Goal: Information Seeking & Learning: Check status

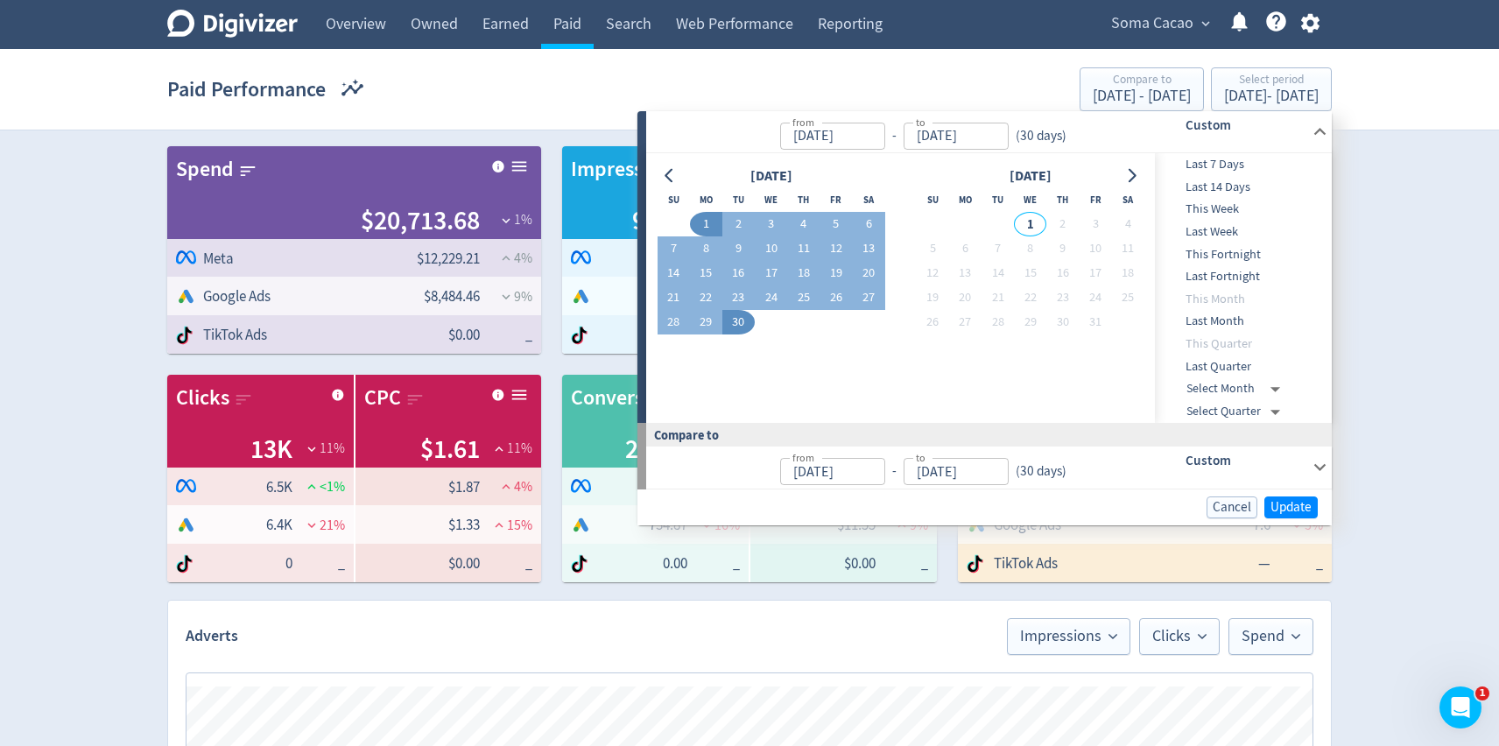
scroll to position [0, 2242]
click at [1231, 164] on span "Last 7 Days" at bounding box center [1241, 164] width 173 height 19
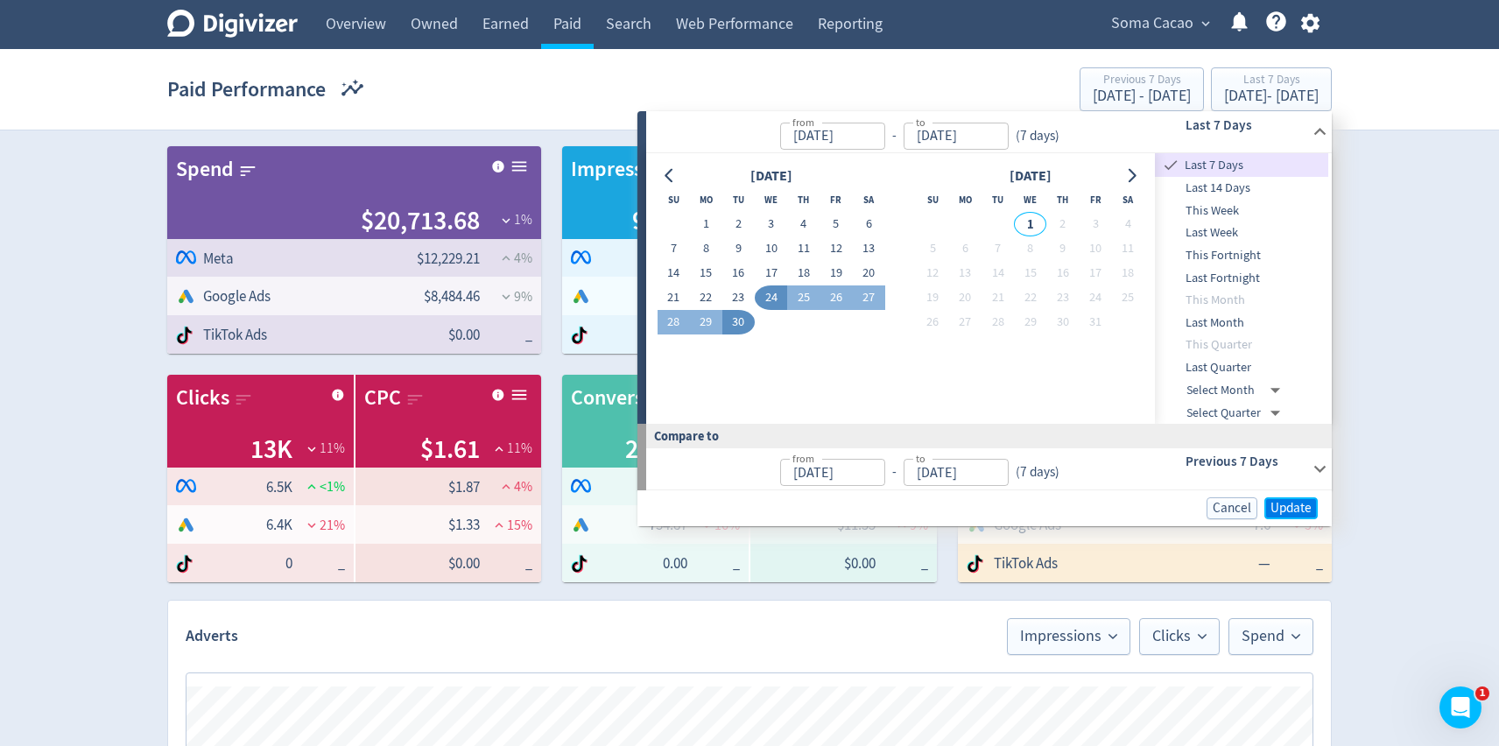
click at [1289, 502] on span "Update" at bounding box center [1290, 508] width 41 height 13
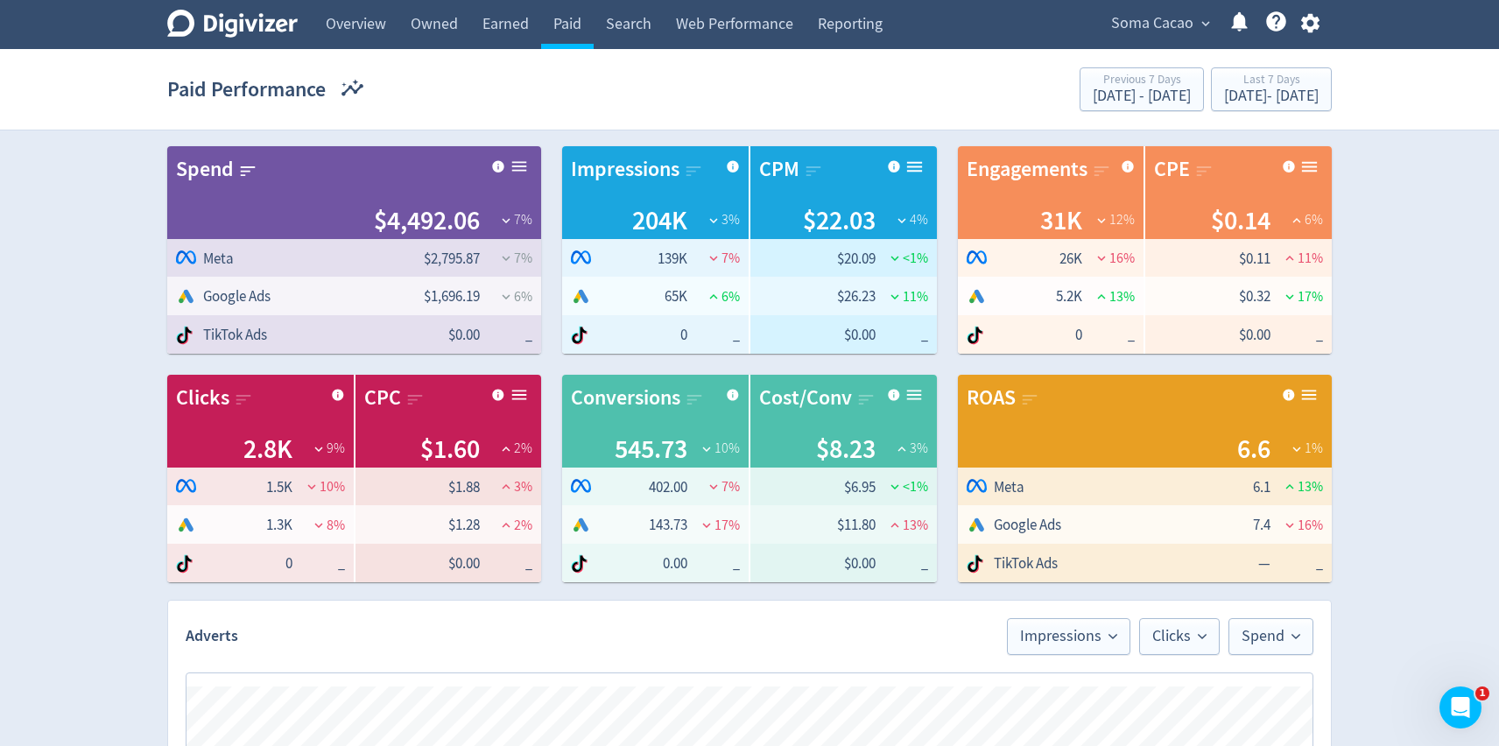
click at [1151, 15] on span "Soma Cacao" at bounding box center [1152, 24] width 82 height 28
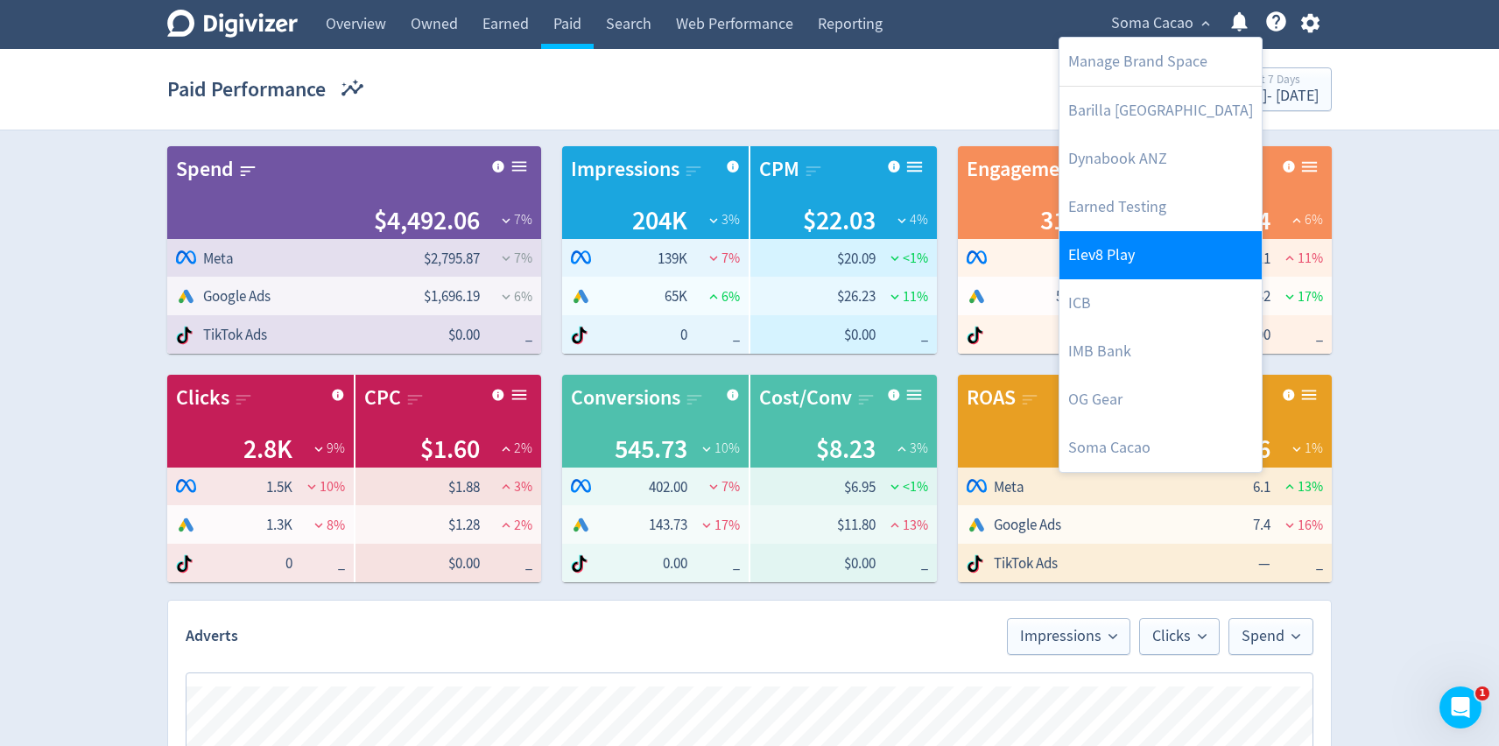
click at [1125, 266] on link "Elev8 Play" at bounding box center [1160, 255] width 202 height 48
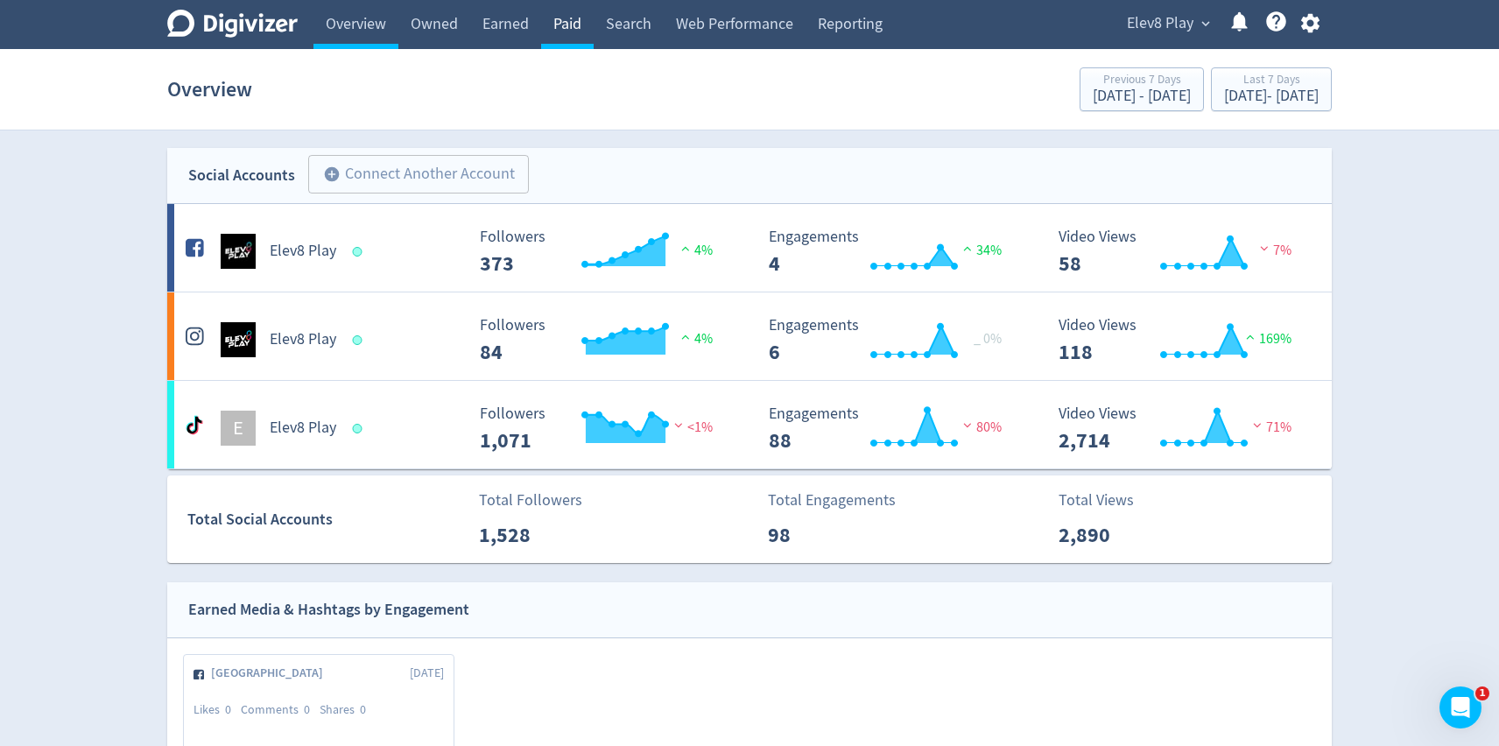
click at [560, 25] on link "Paid" at bounding box center [567, 24] width 53 height 49
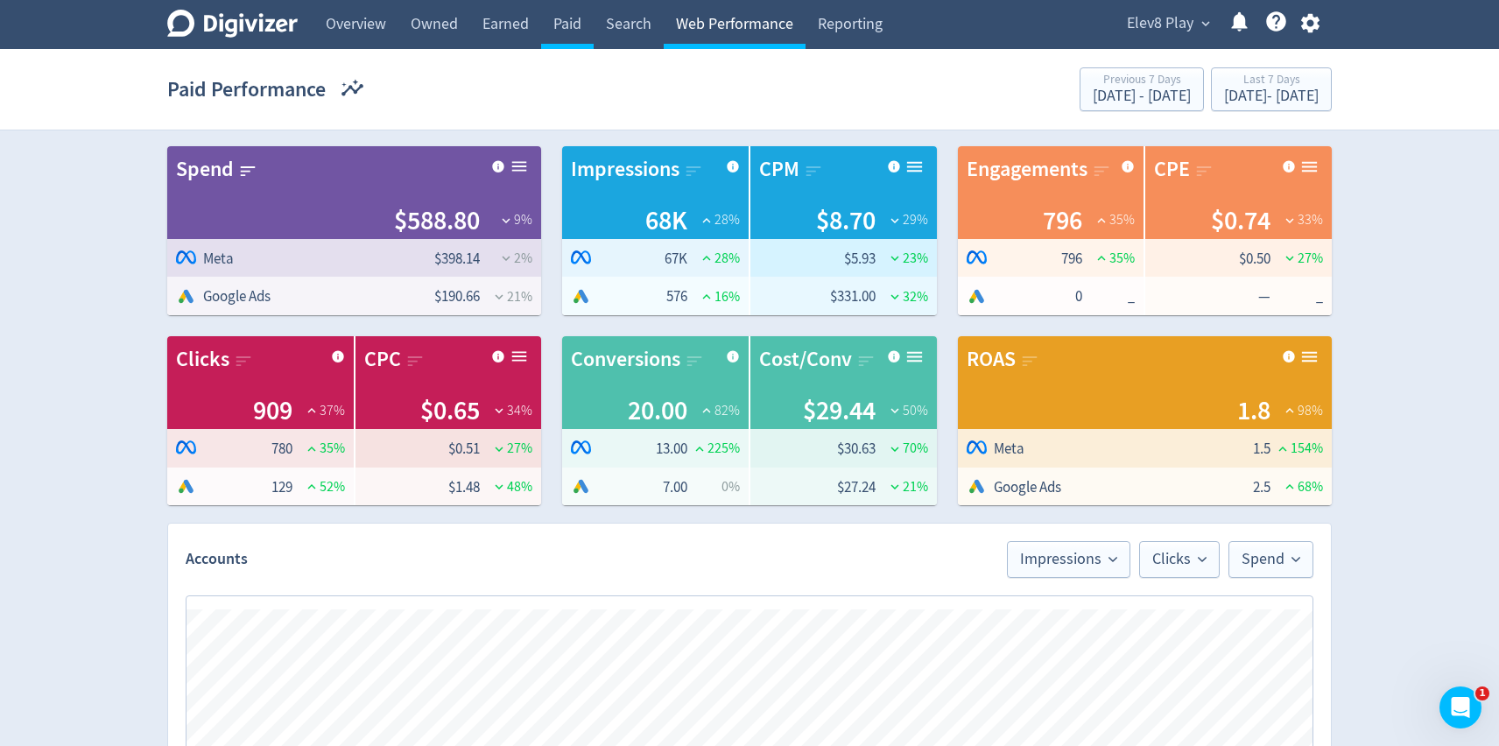
click at [727, 21] on link "Web Performance" at bounding box center [735, 24] width 142 height 49
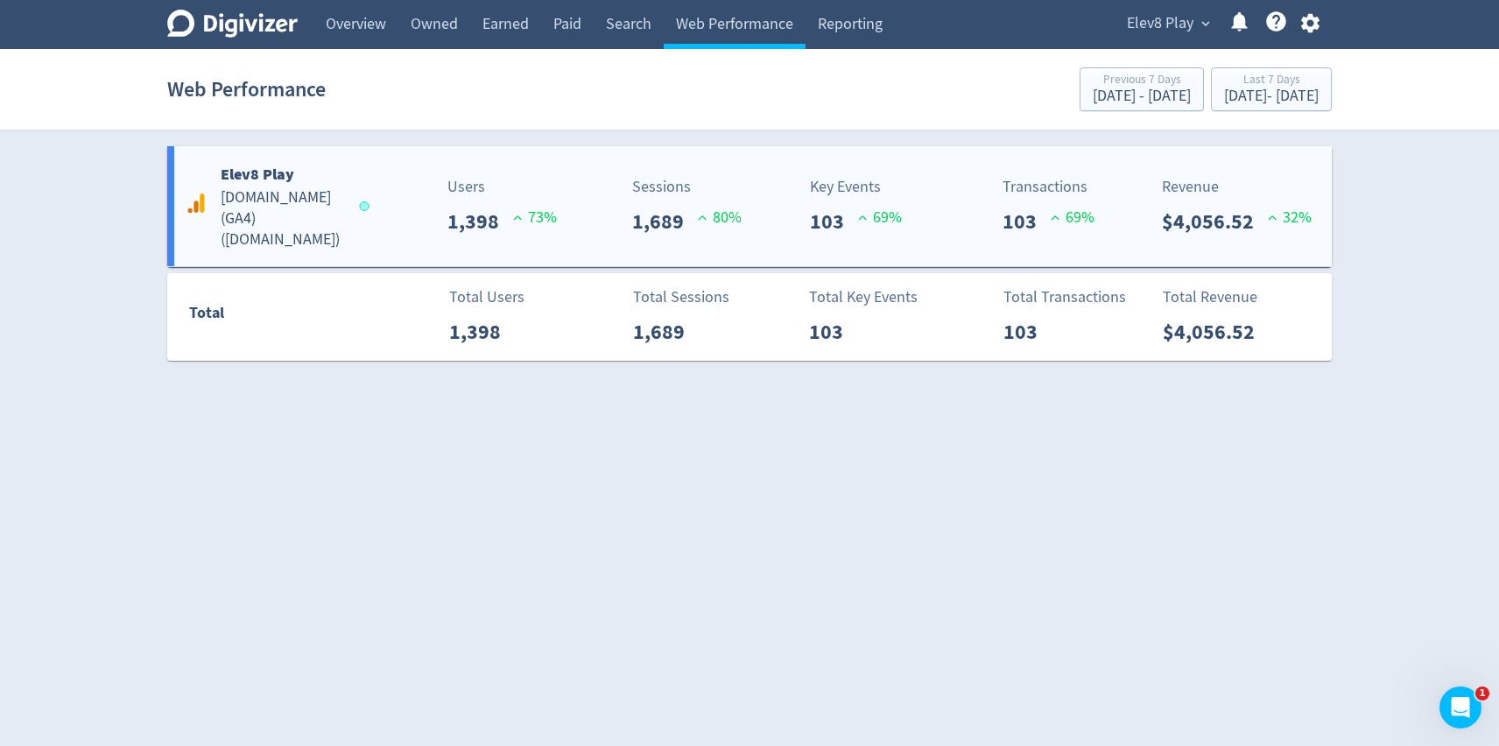
click at [955, 230] on div "Transactions 103 69 %" at bounding box center [993, 206] width 96 height 62
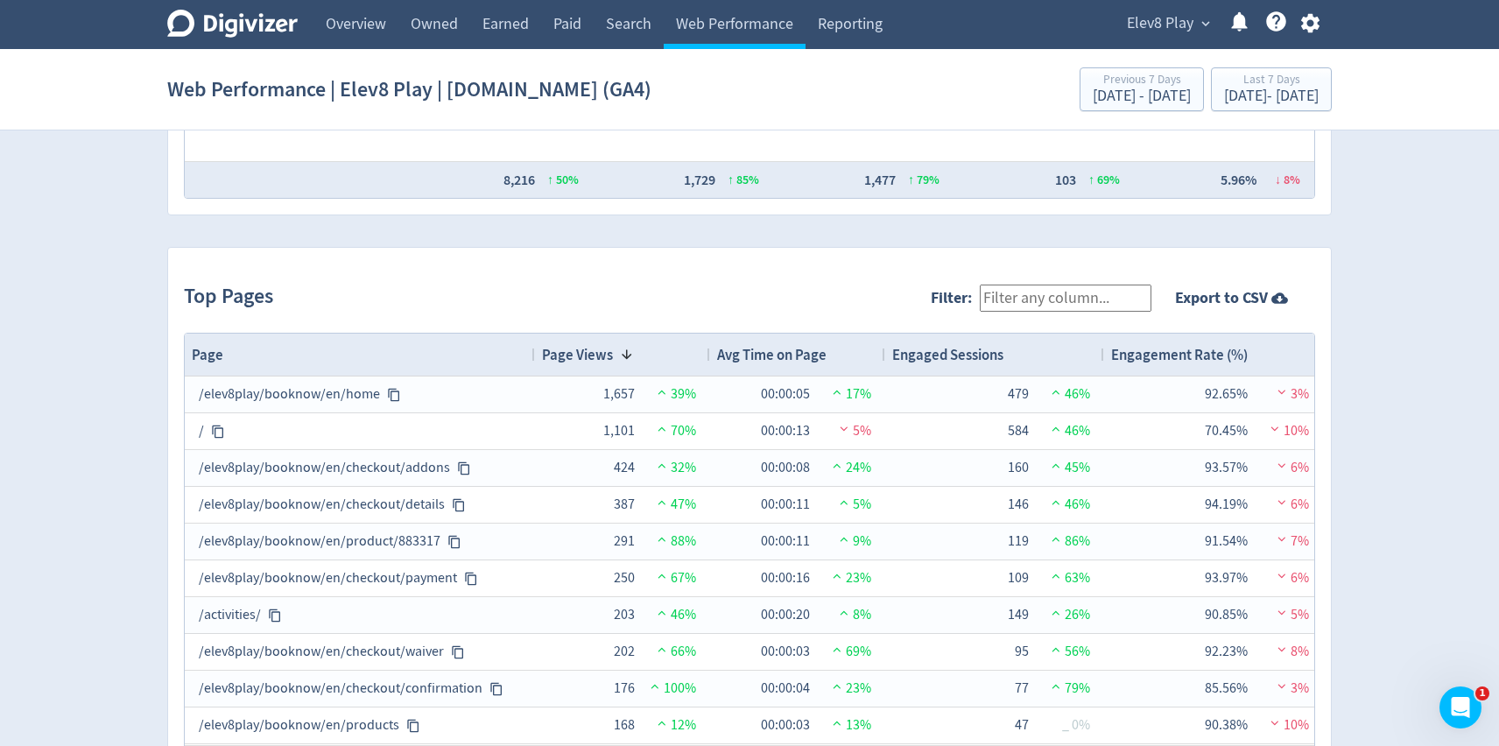
scroll to position [1701, 0]
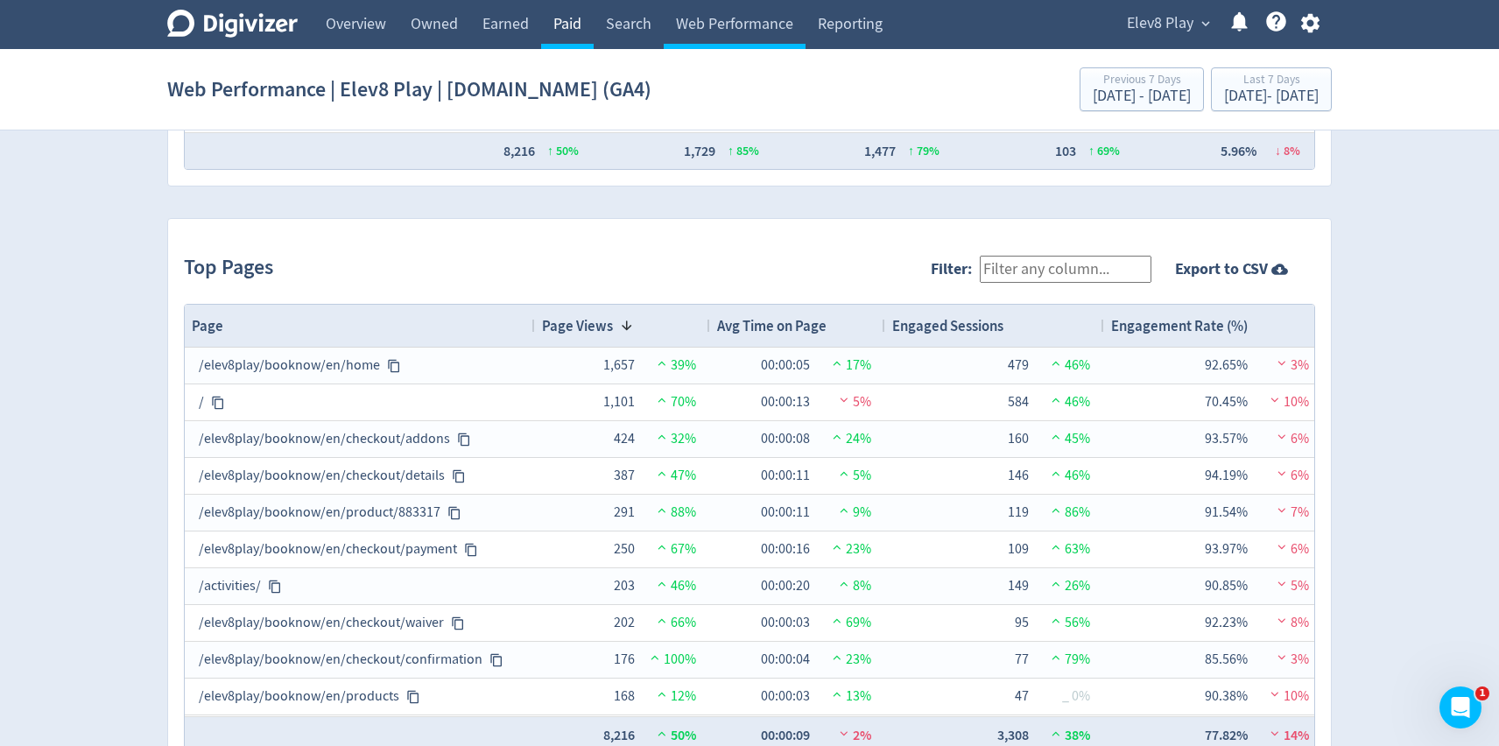
click at [569, 29] on link "Paid" at bounding box center [567, 24] width 53 height 49
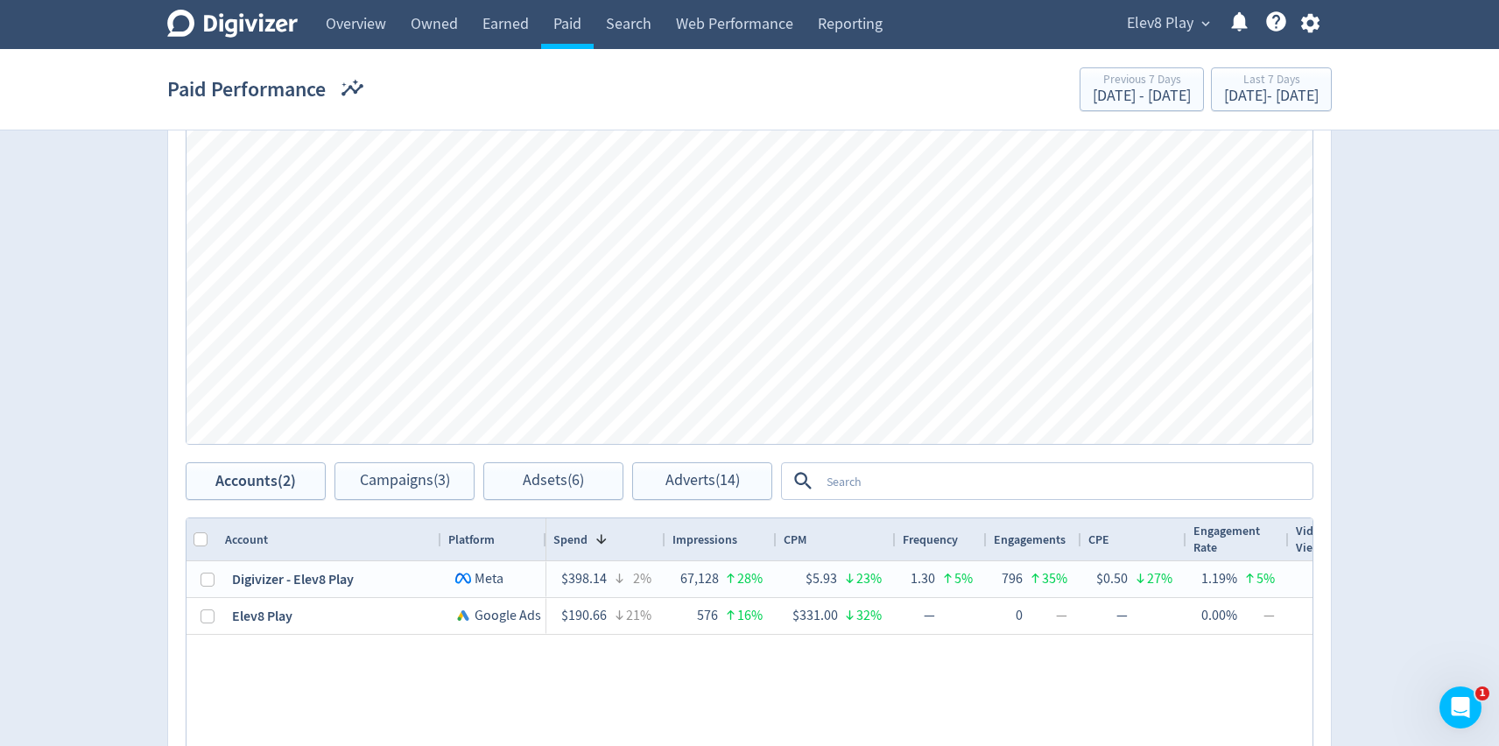
scroll to position [858, 0]
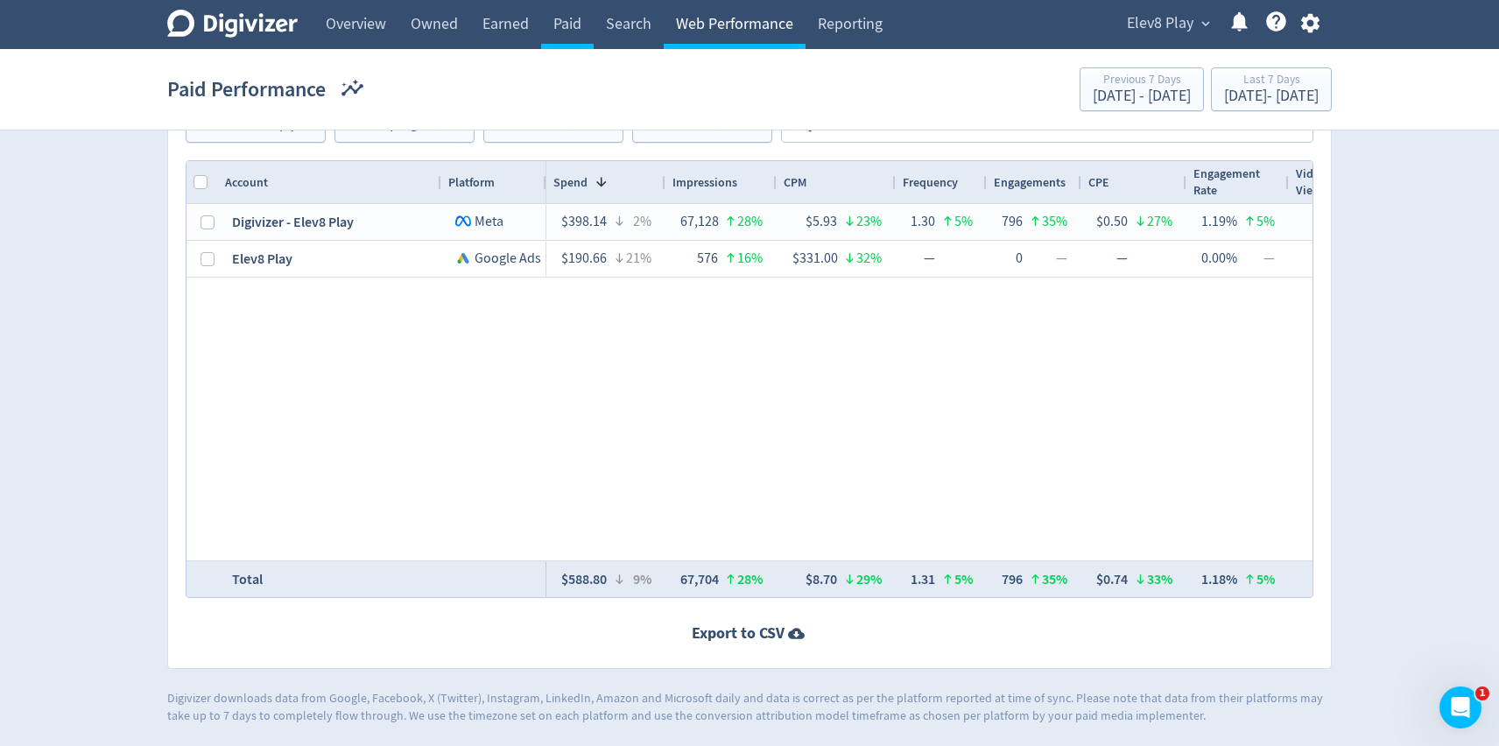
click at [706, 34] on link "Web Performance" at bounding box center [735, 24] width 142 height 49
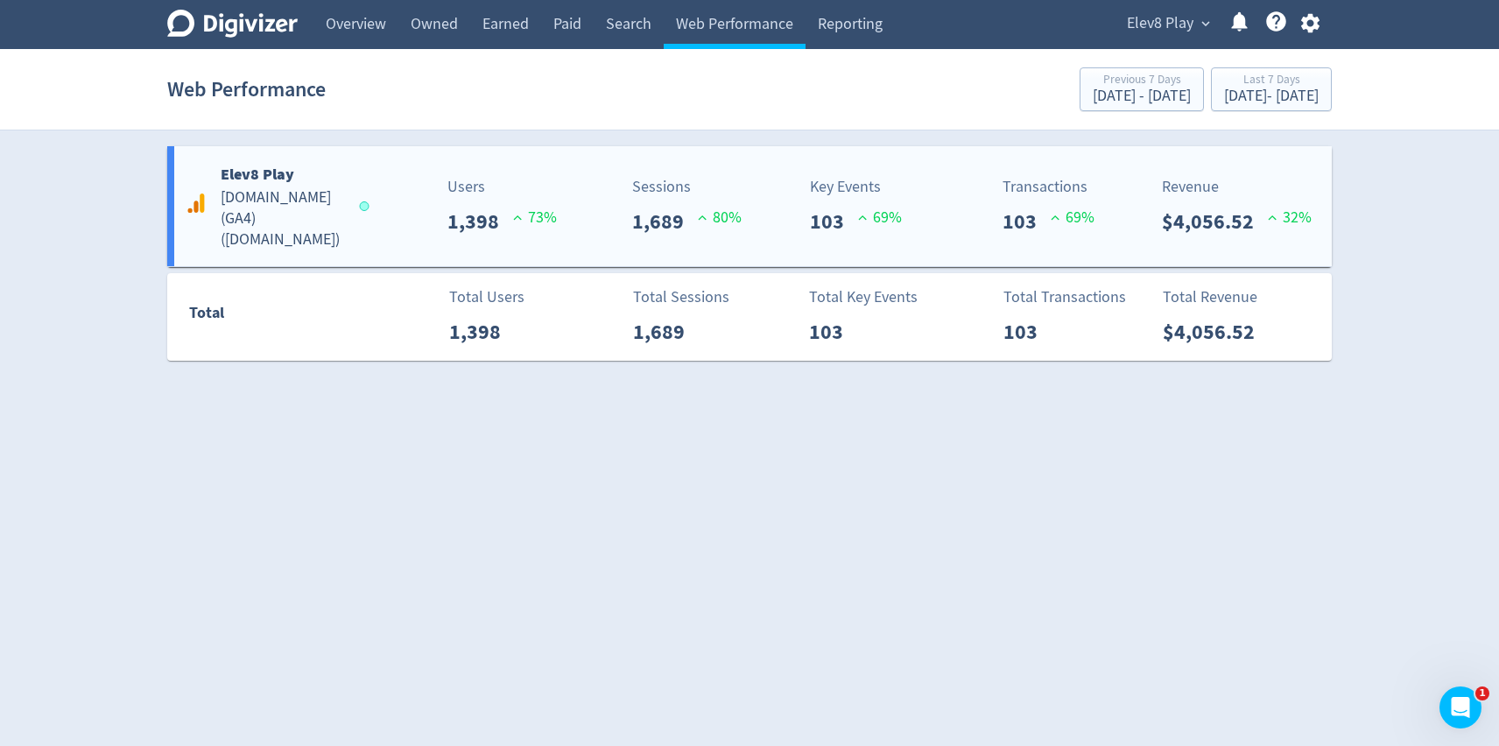
click at [692, 242] on div "Elev8 Play [DOMAIN_NAME] (GA4) ( [DOMAIN_NAME] ) Users 1,398 73 % Sessions 1,68…" at bounding box center [749, 206] width 1164 height 120
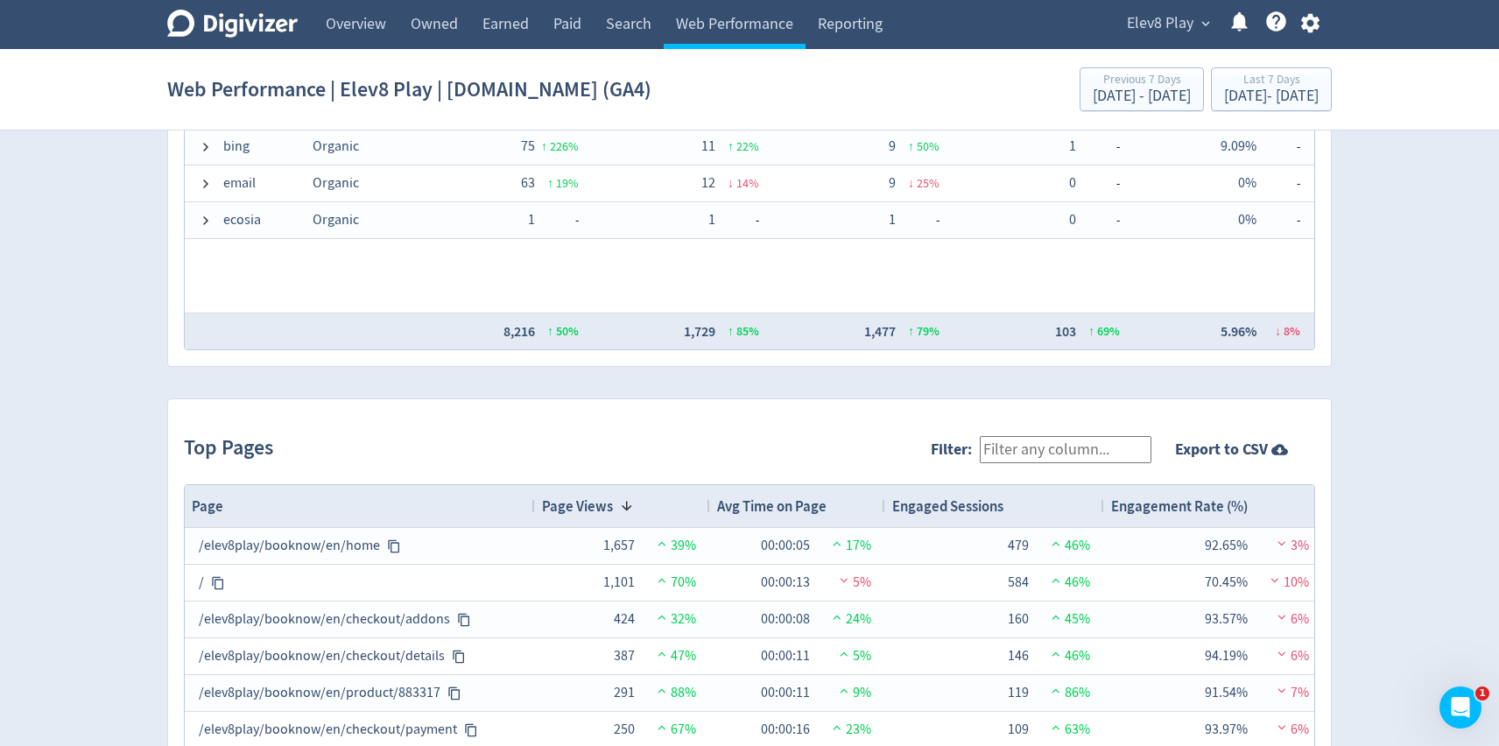
scroll to position [1082, 0]
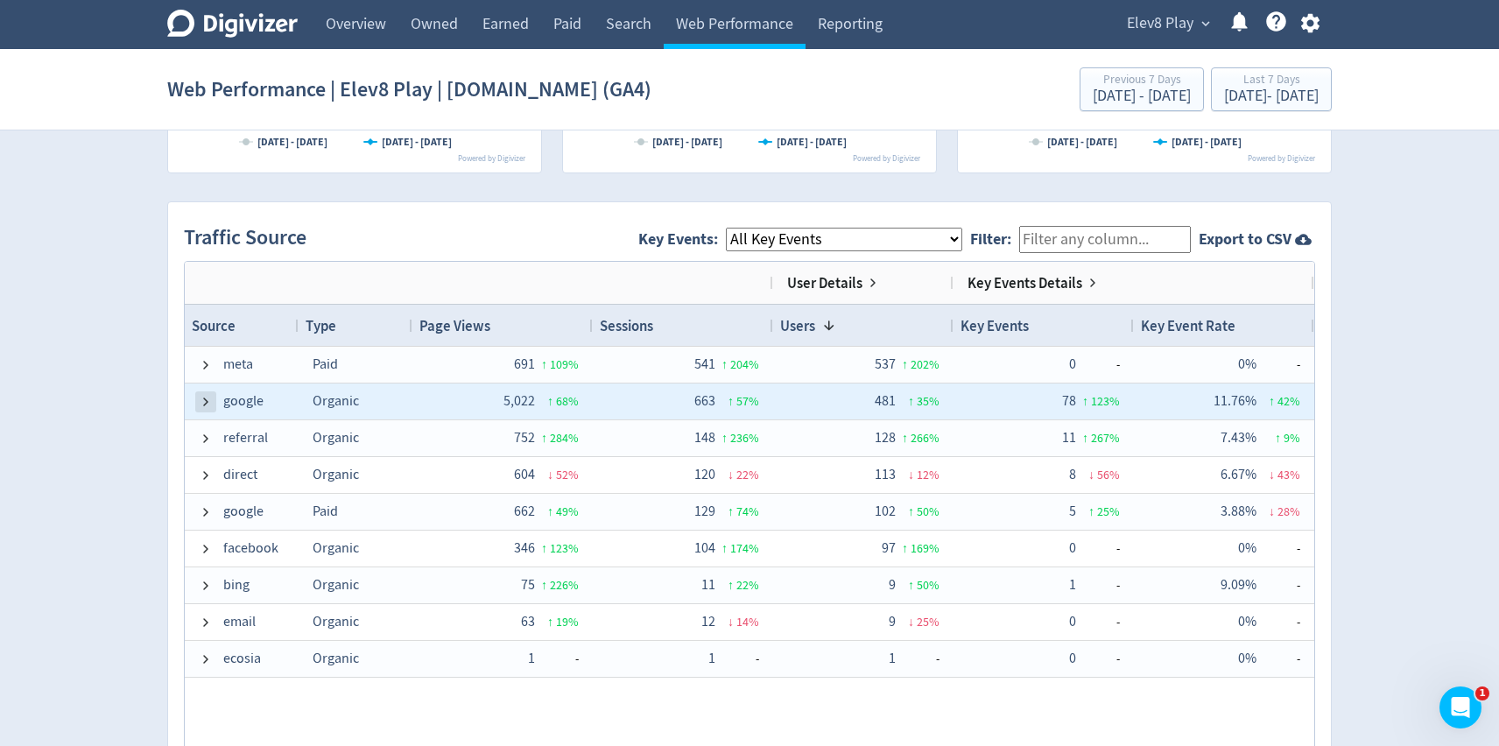
click at [206, 405] on span at bounding box center [206, 402] width 14 height 14
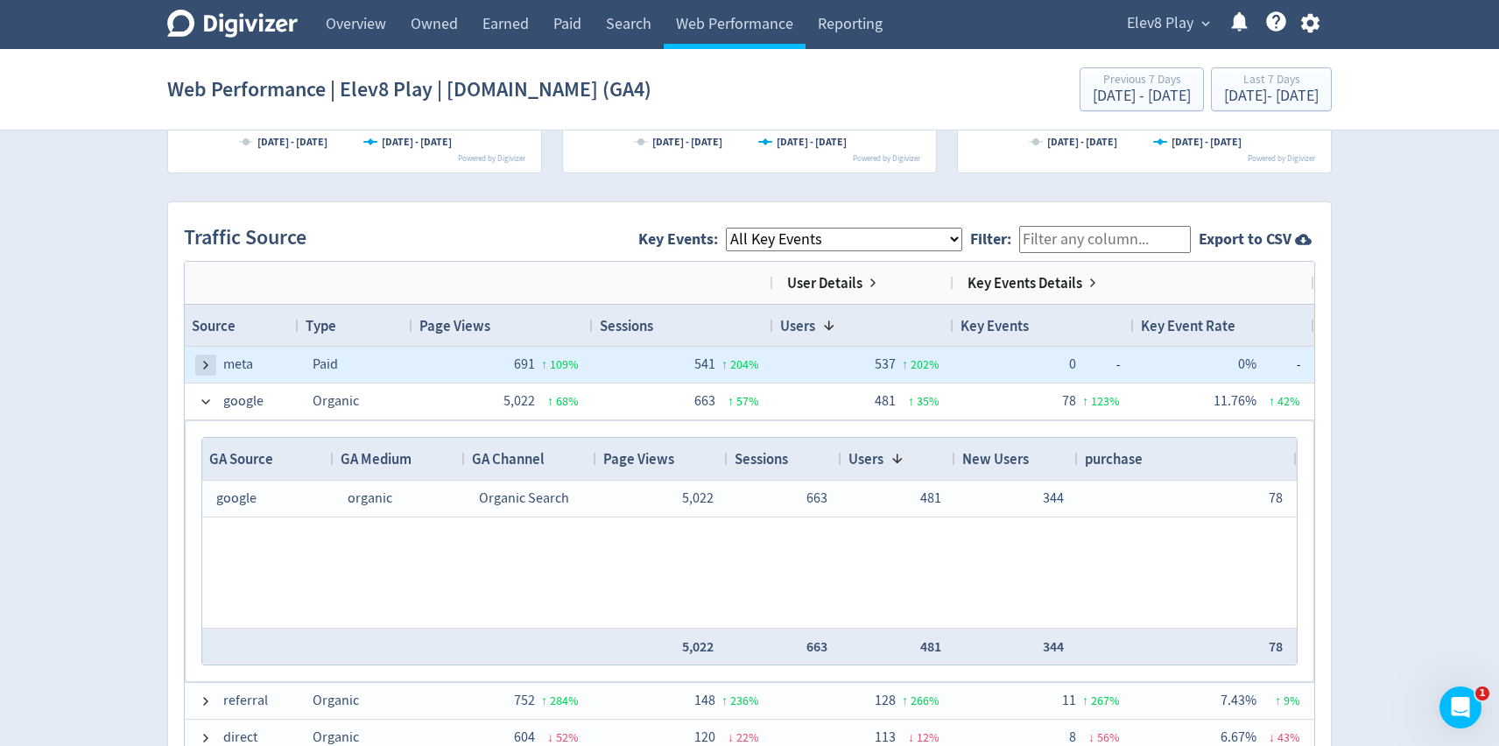
click at [199, 370] on span at bounding box center [206, 365] width 14 height 14
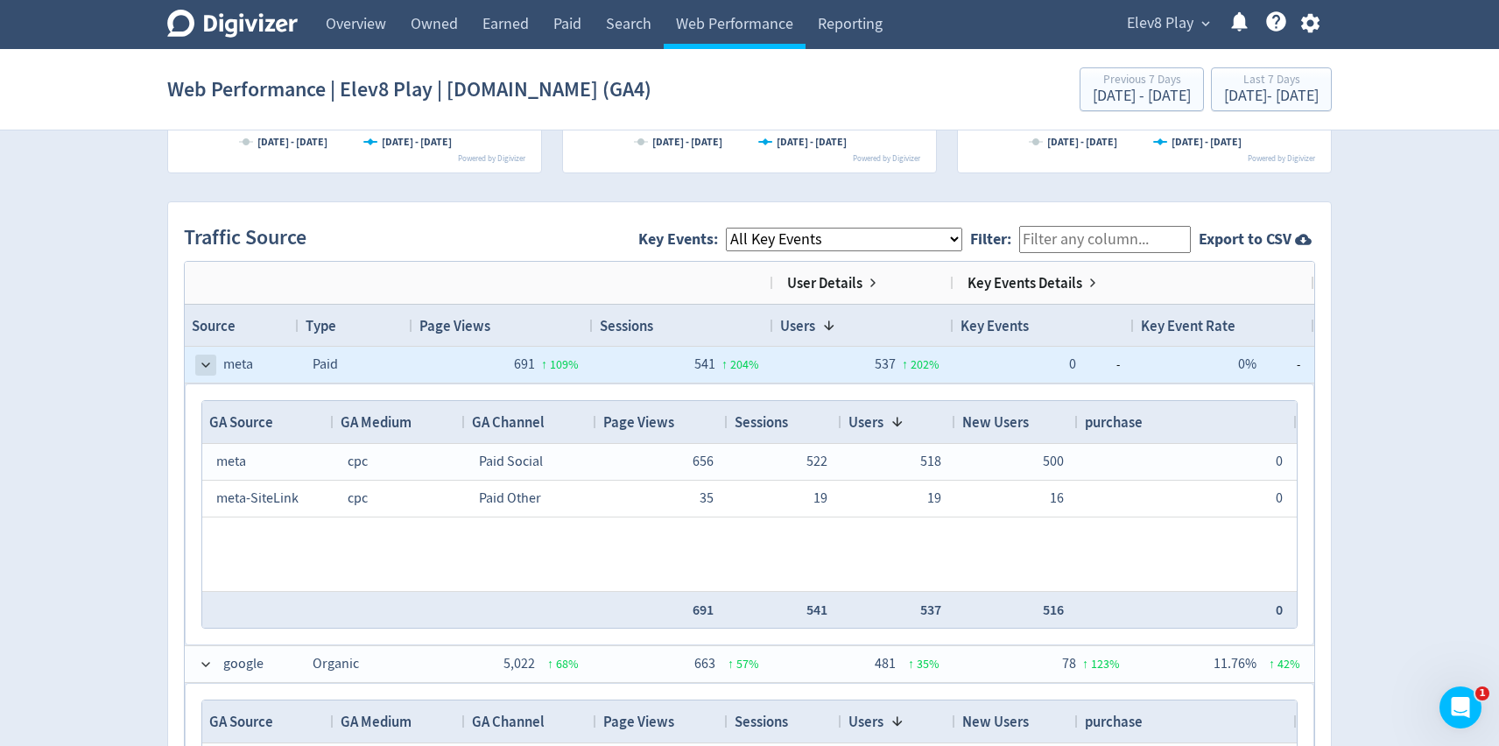
click at [205, 362] on span at bounding box center [206, 365] width 14 height 14
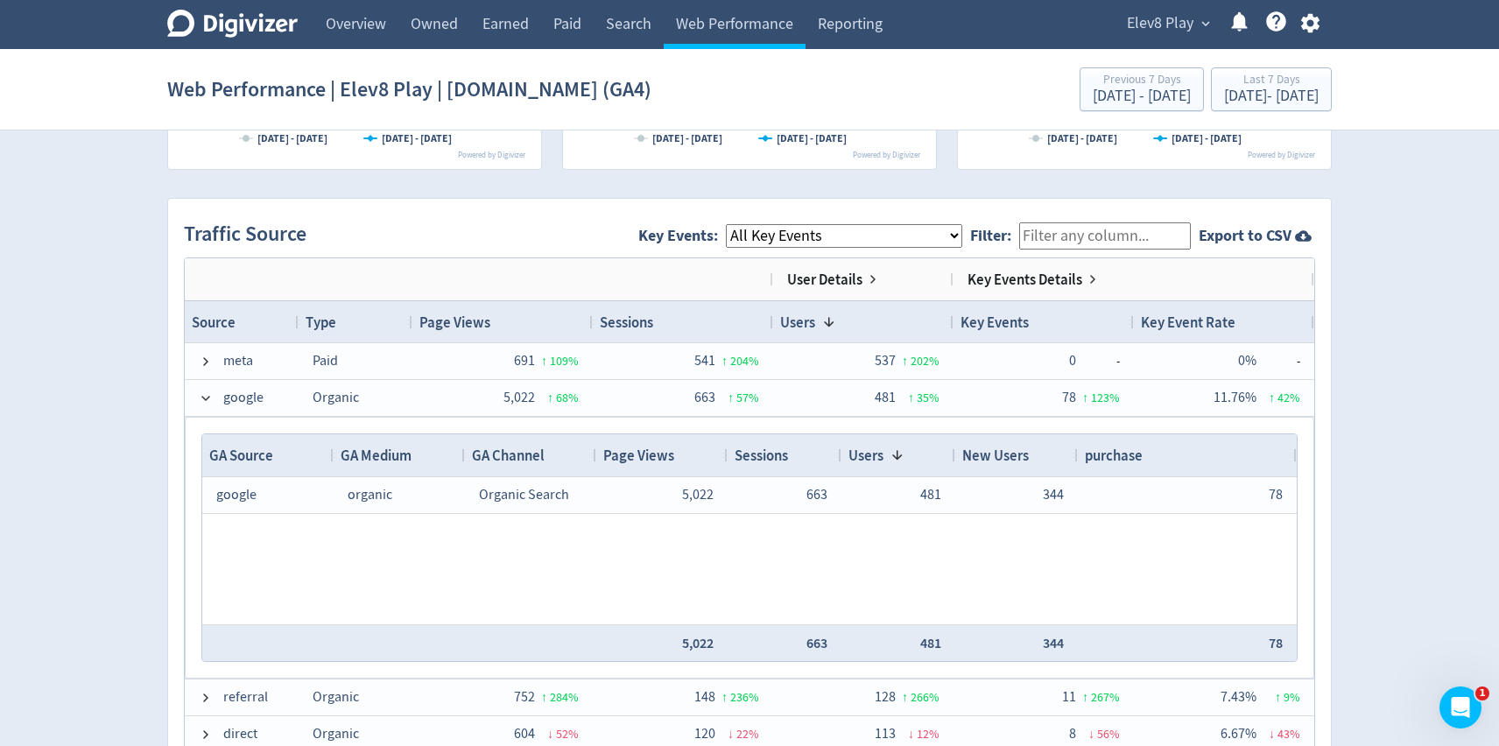
scroll to position [1114, 0]
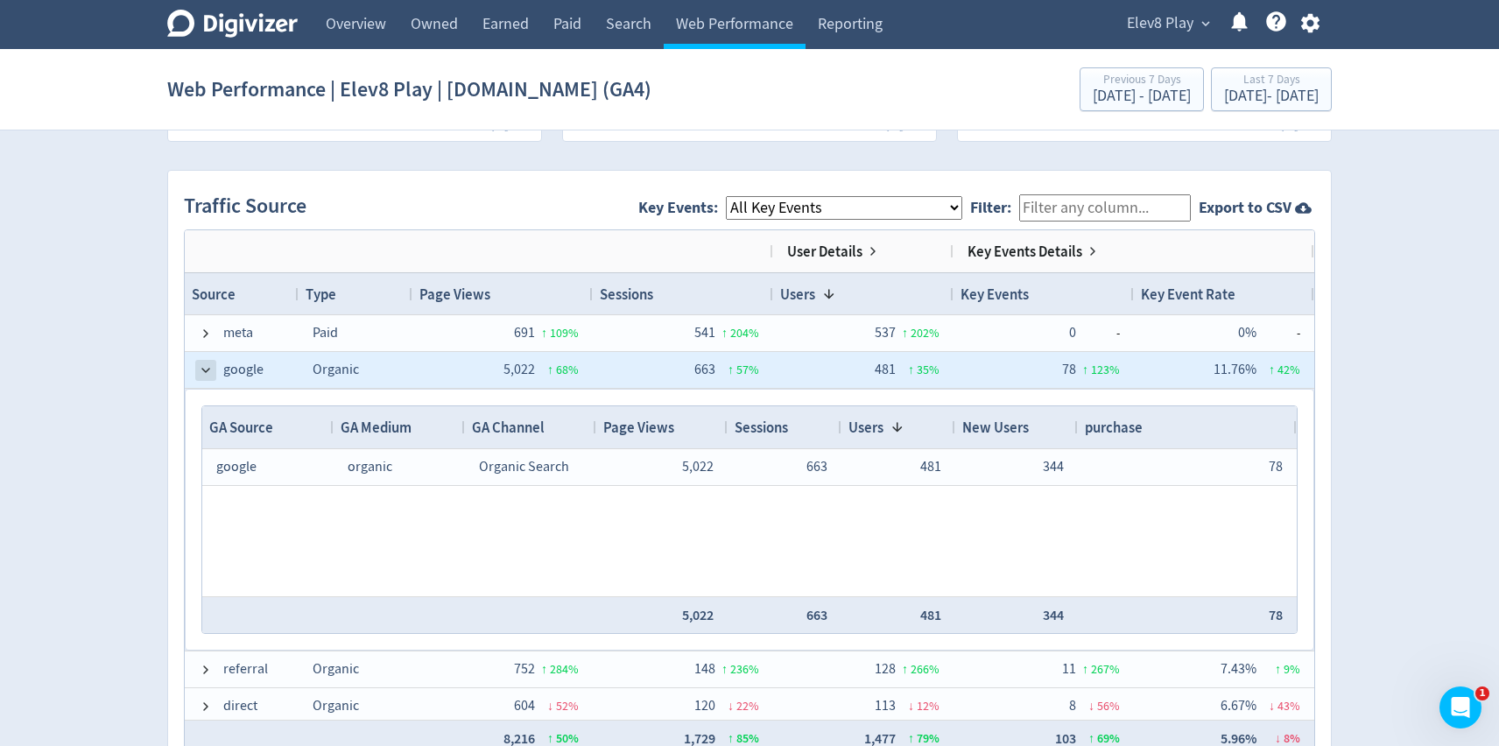
click at [203, 364] on span at bounding box center [206, 370] width 14 height 14
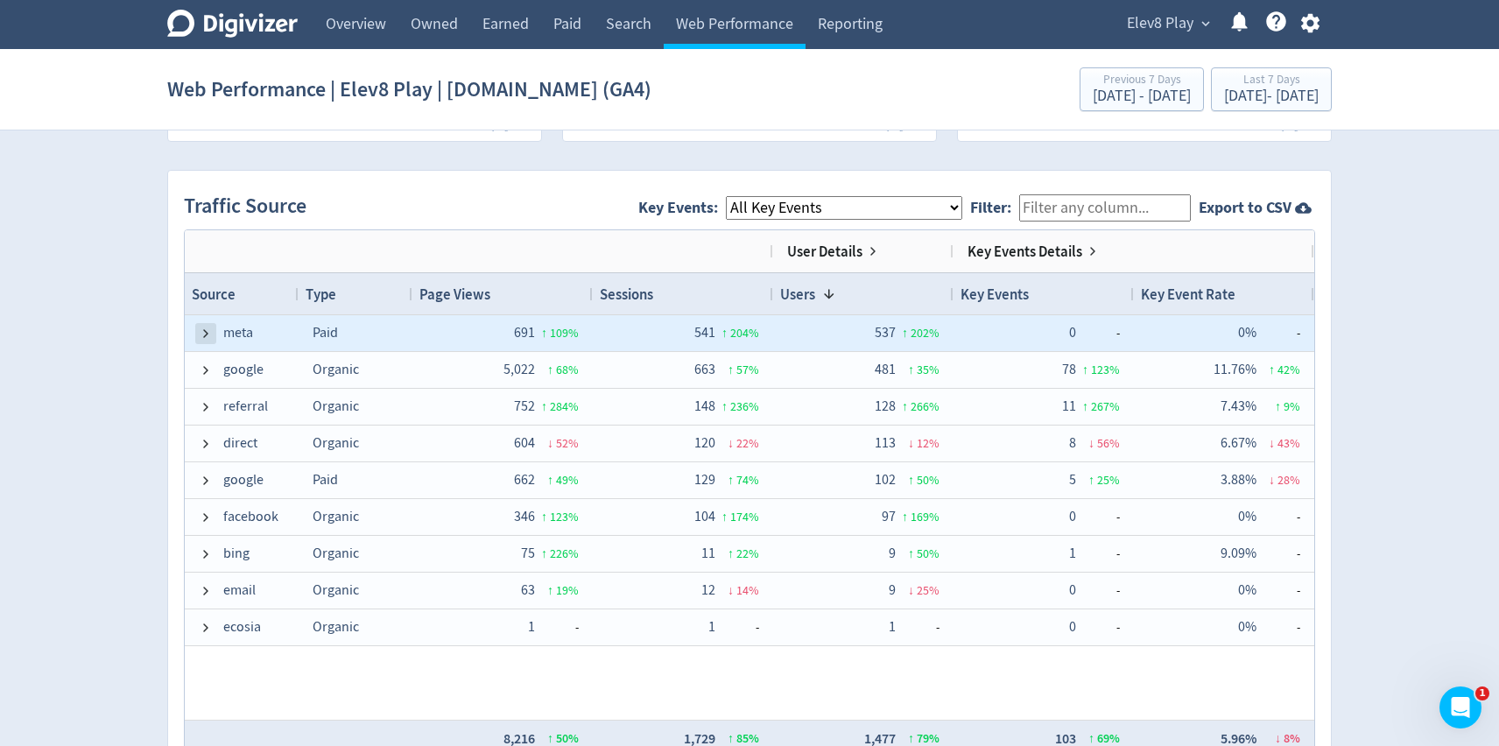
click at [200, 331] on span at bounding box center [206, 334] width 14 height 14
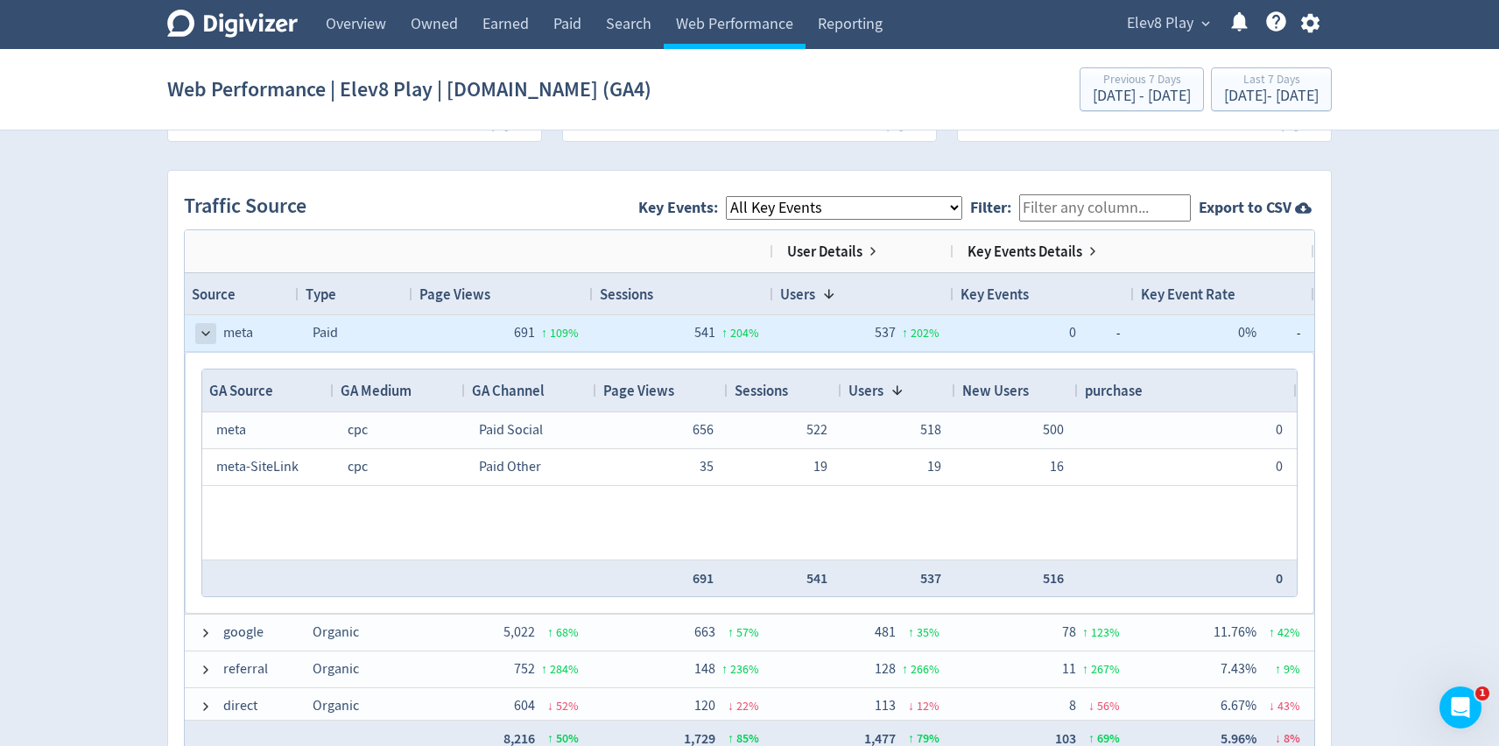
click at [206, 331] on span at bounding box center [206, 334] width 14 height 14
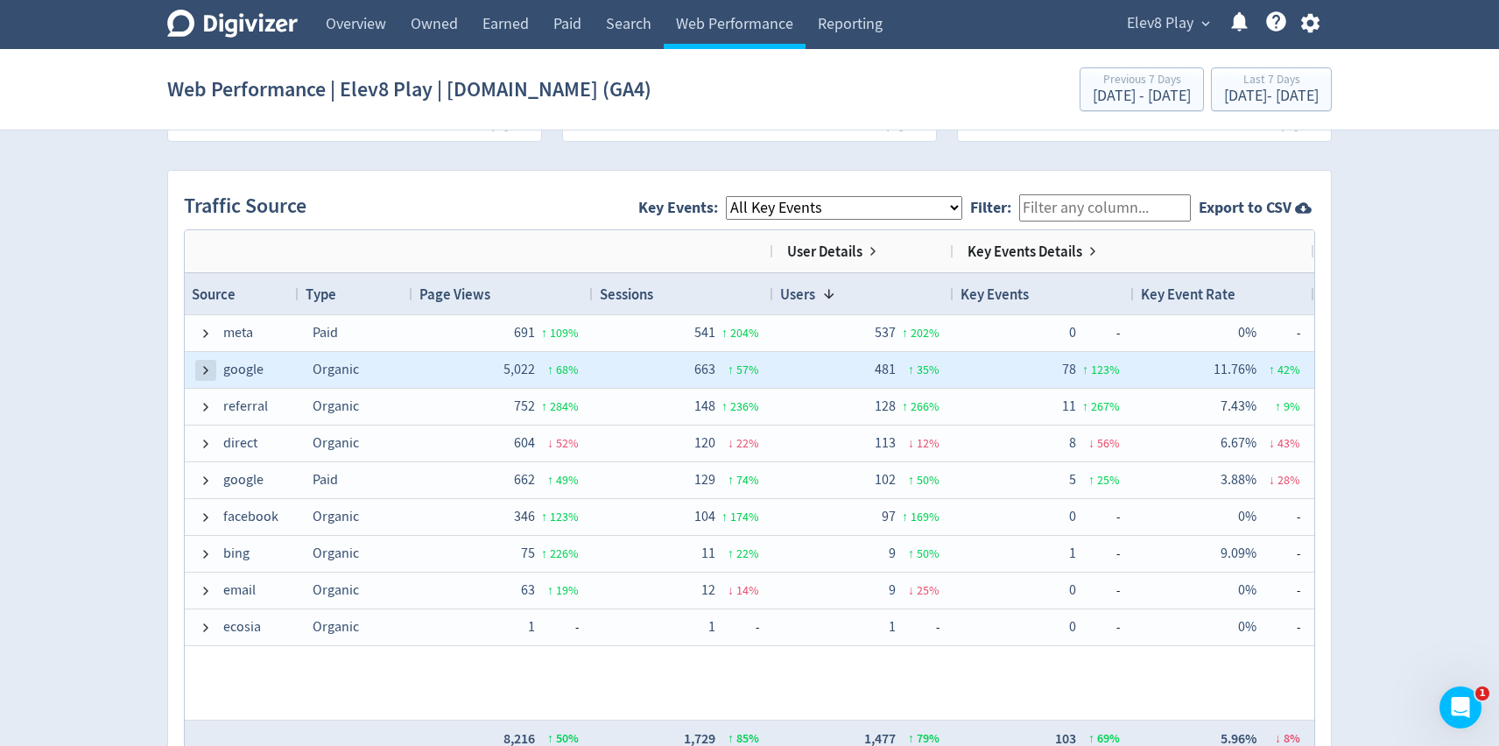
click at [206, 367] on span at bounding box center [206, 370] width 14 height 14
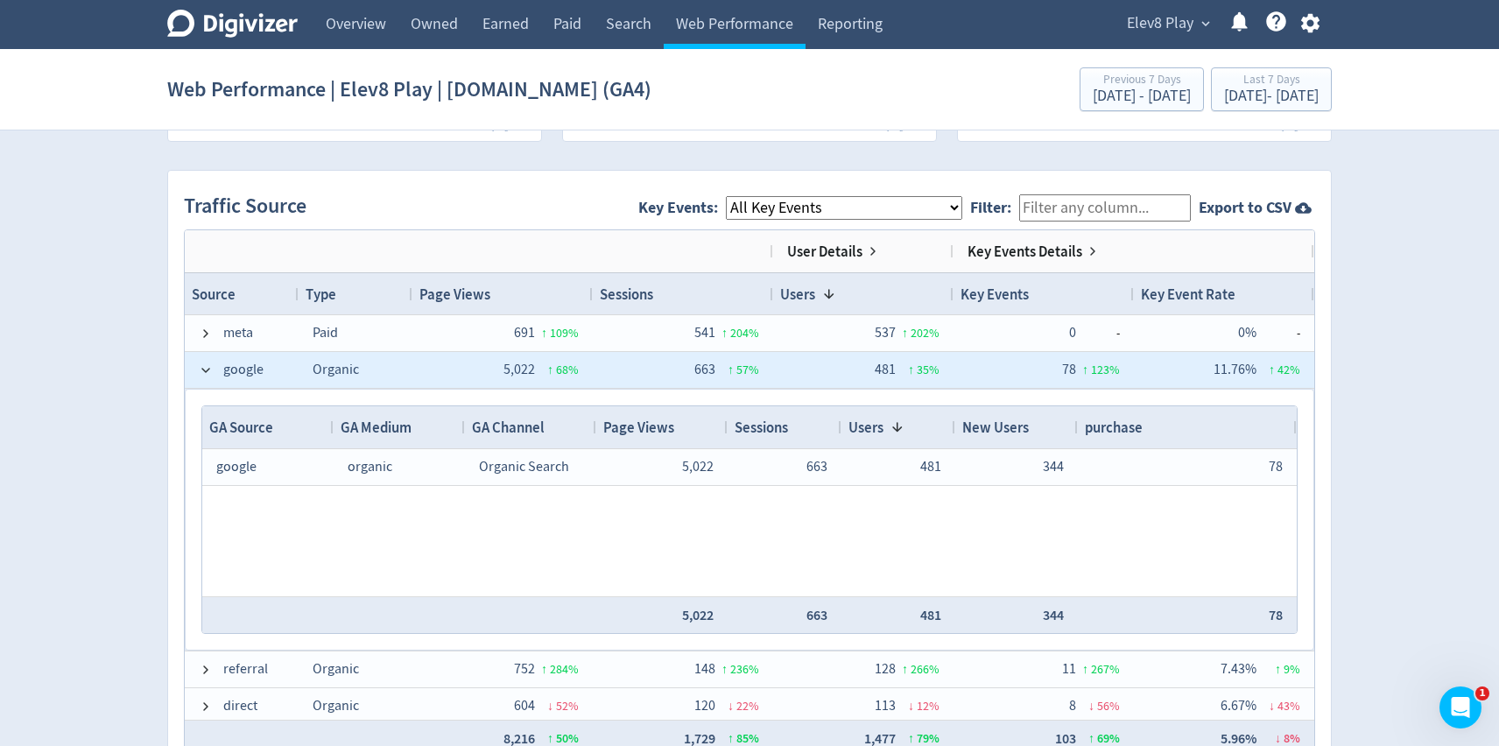
click at [206, 367] on span at bounding box center [206, 370] width 14 height 14
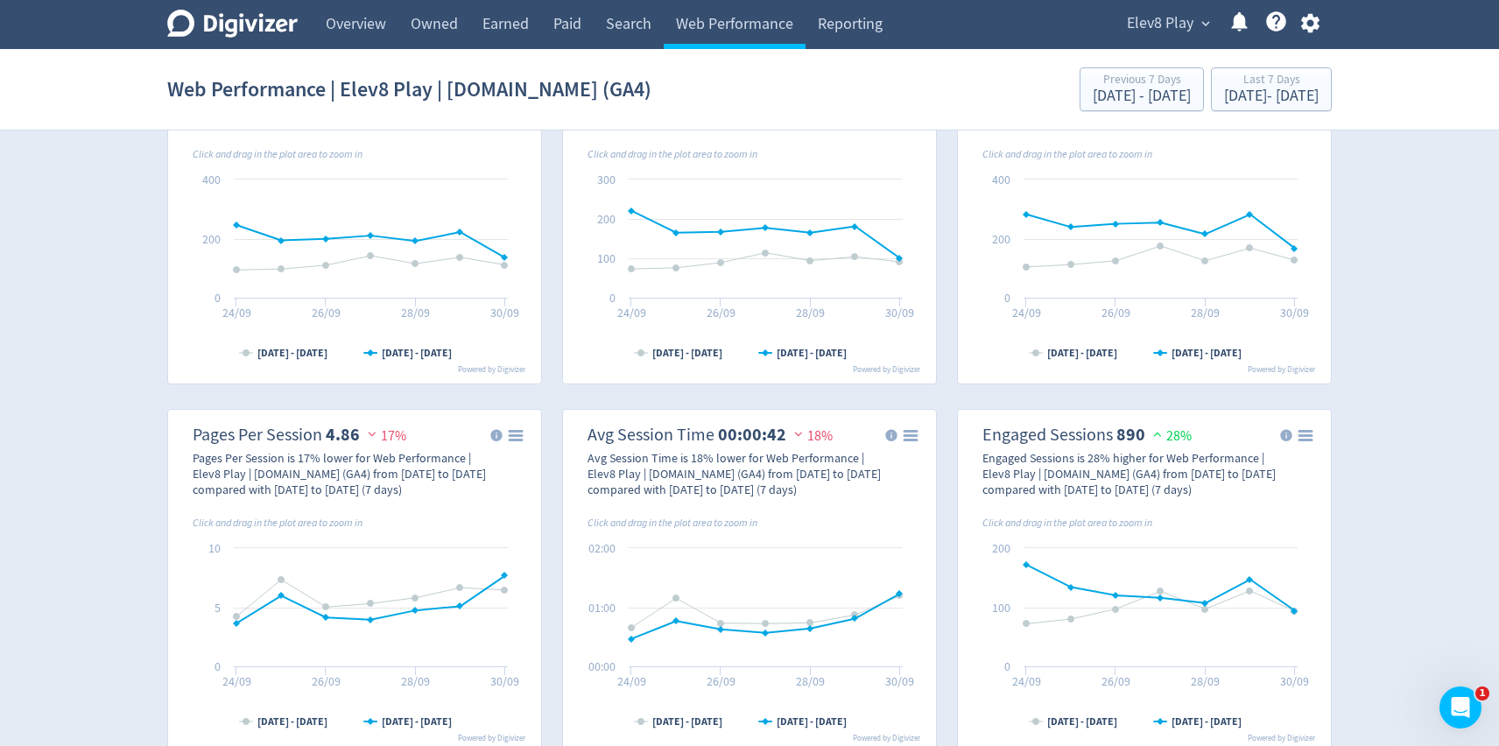
scroll to position [0, 0]
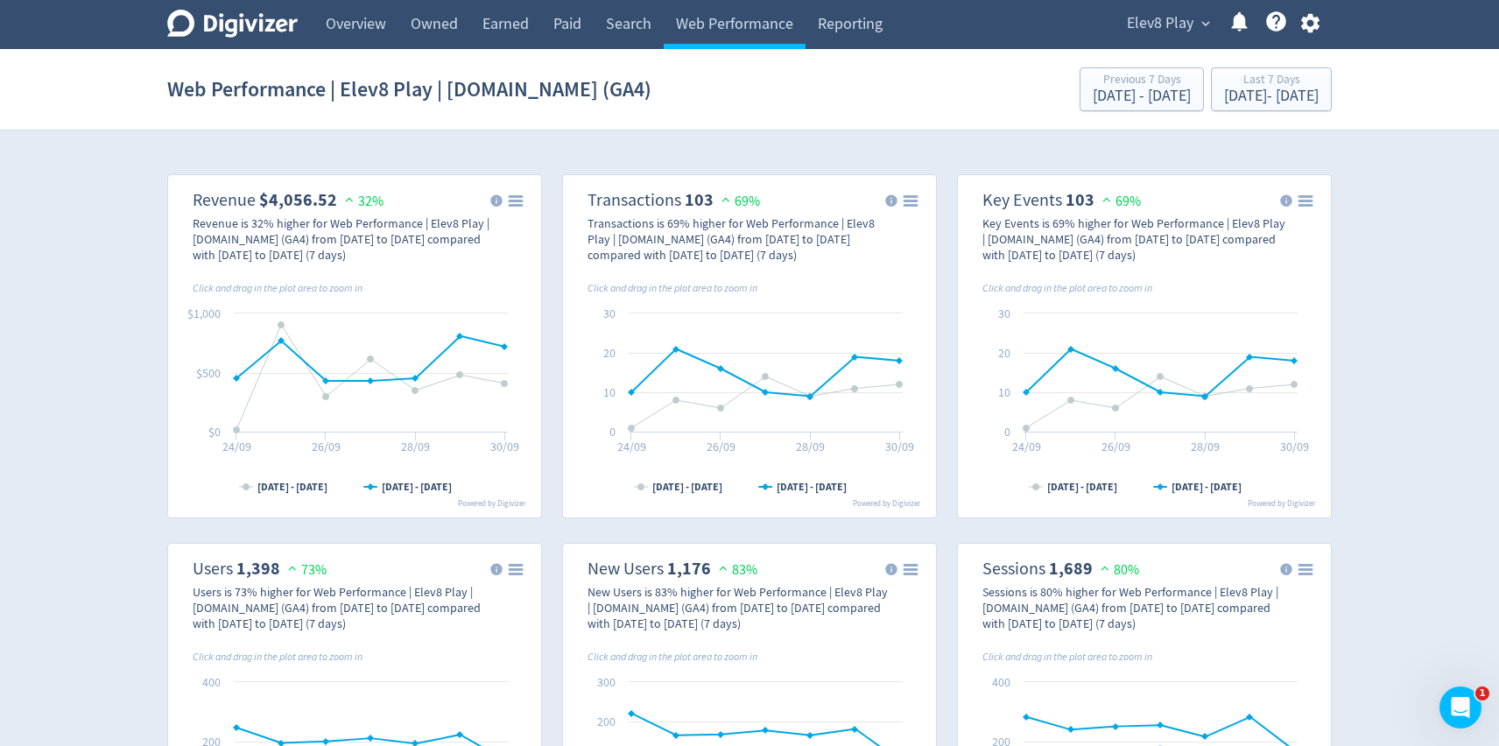
click at [1179, 22] on span "Elev8 Play" at bounding box center [1160, 24] width 67 height 28
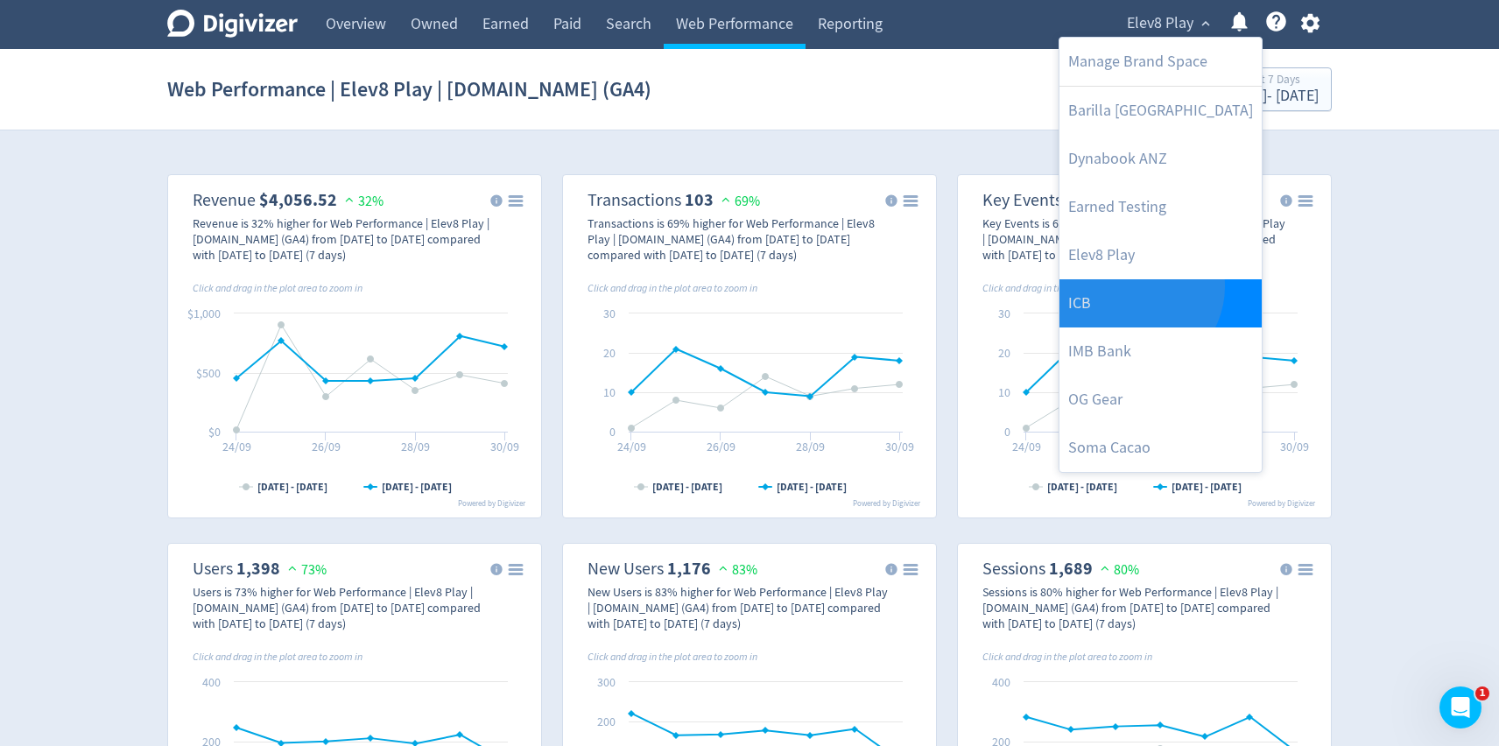
click at [1133, 286] on link "ICB" at bounding box center [1160, 303] width 202 height 48
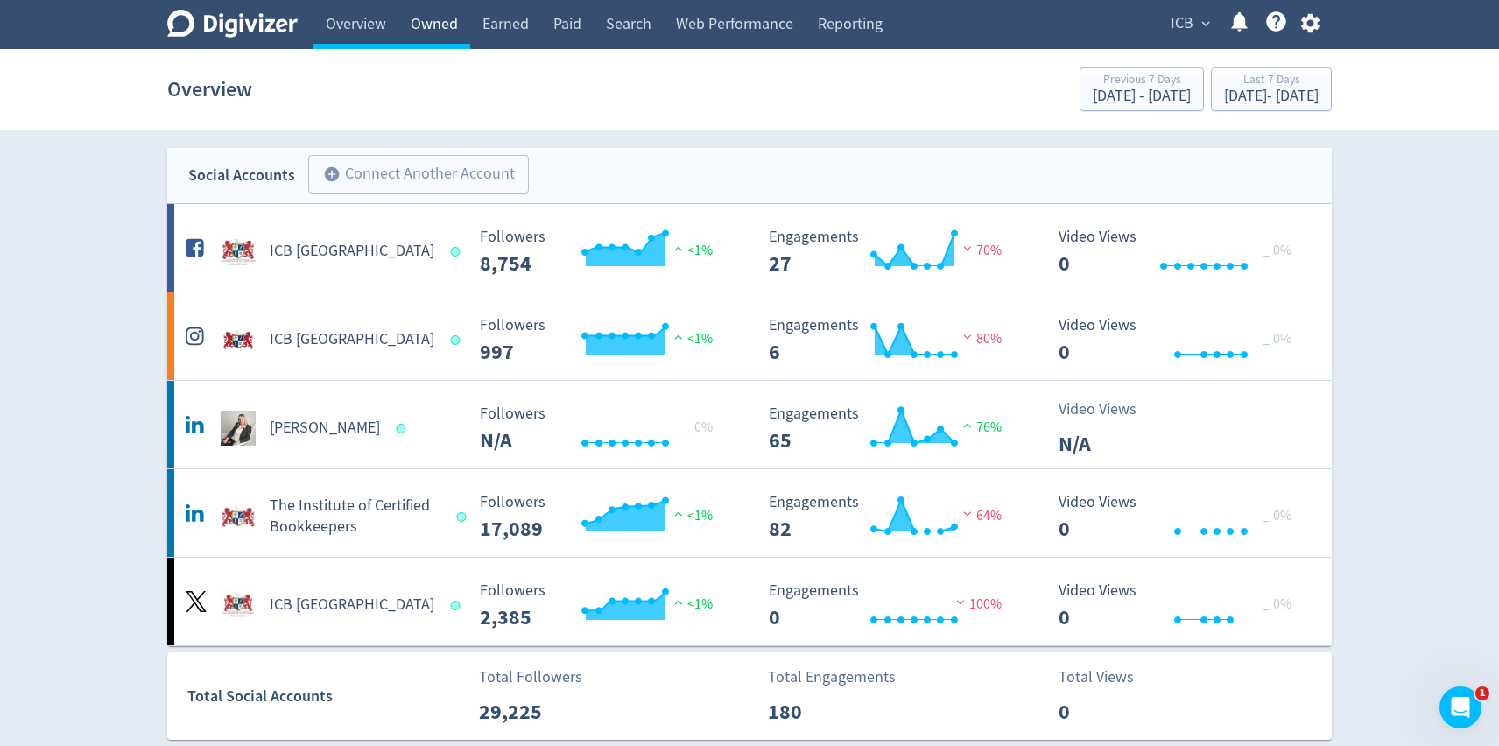
click at [452, 24] on link "Owned" at bounding box center [434, 24] width 72 height 49
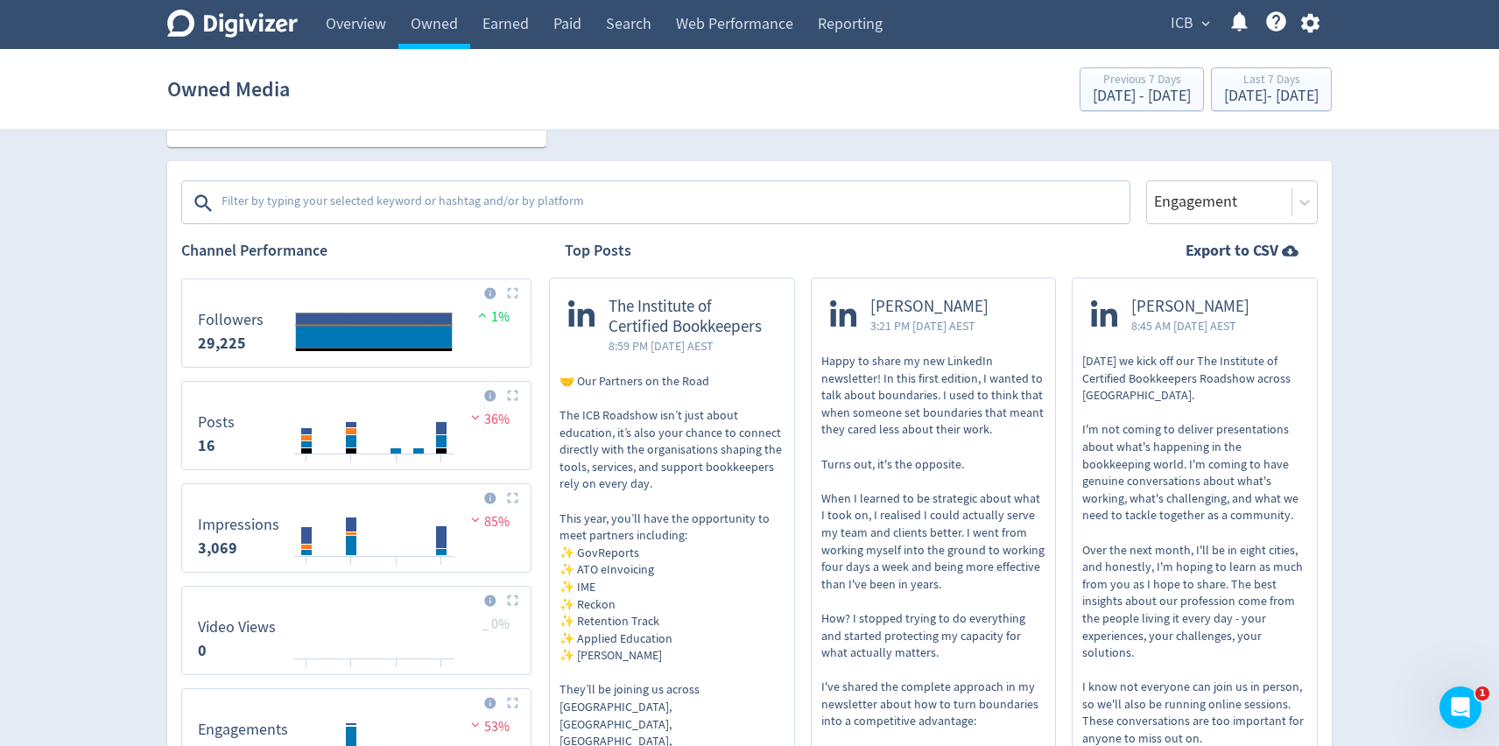
scroll to position [522, 0]
click at [546, 200] on textarea at bounding box center [674, 202] width 908 height 35
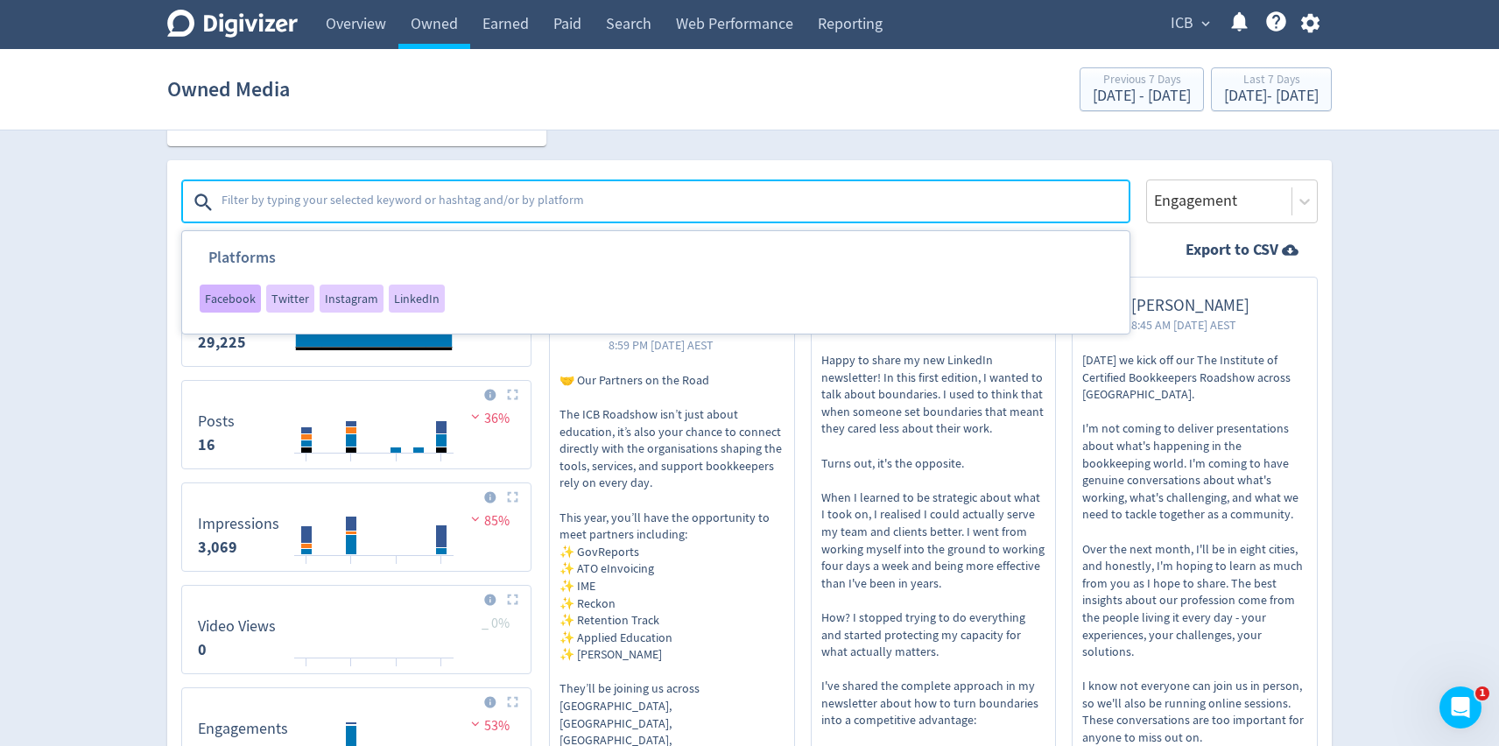
click at [220, 306] on div "Facebook" at bounding box center [230, 299] width 61 height 28
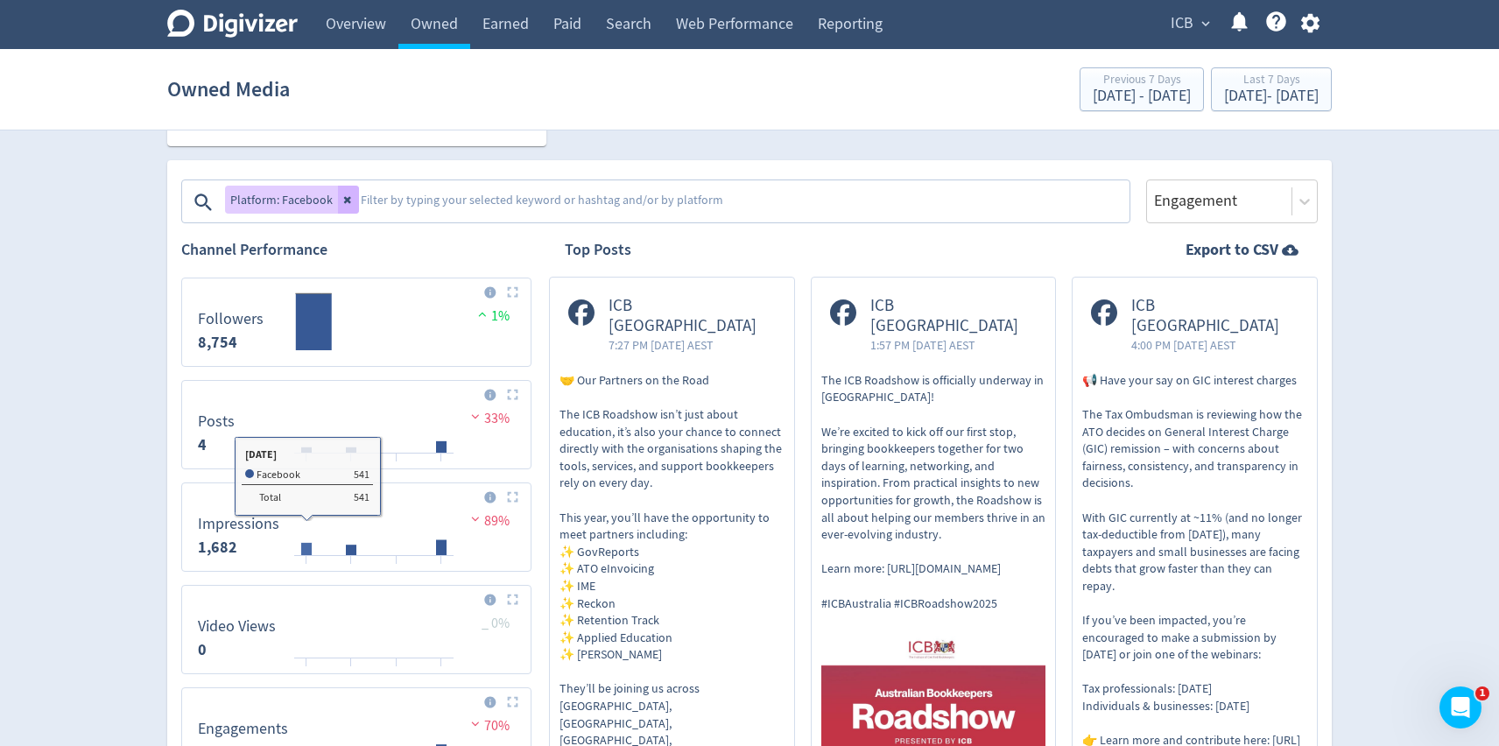
scroll to position [538, 0]
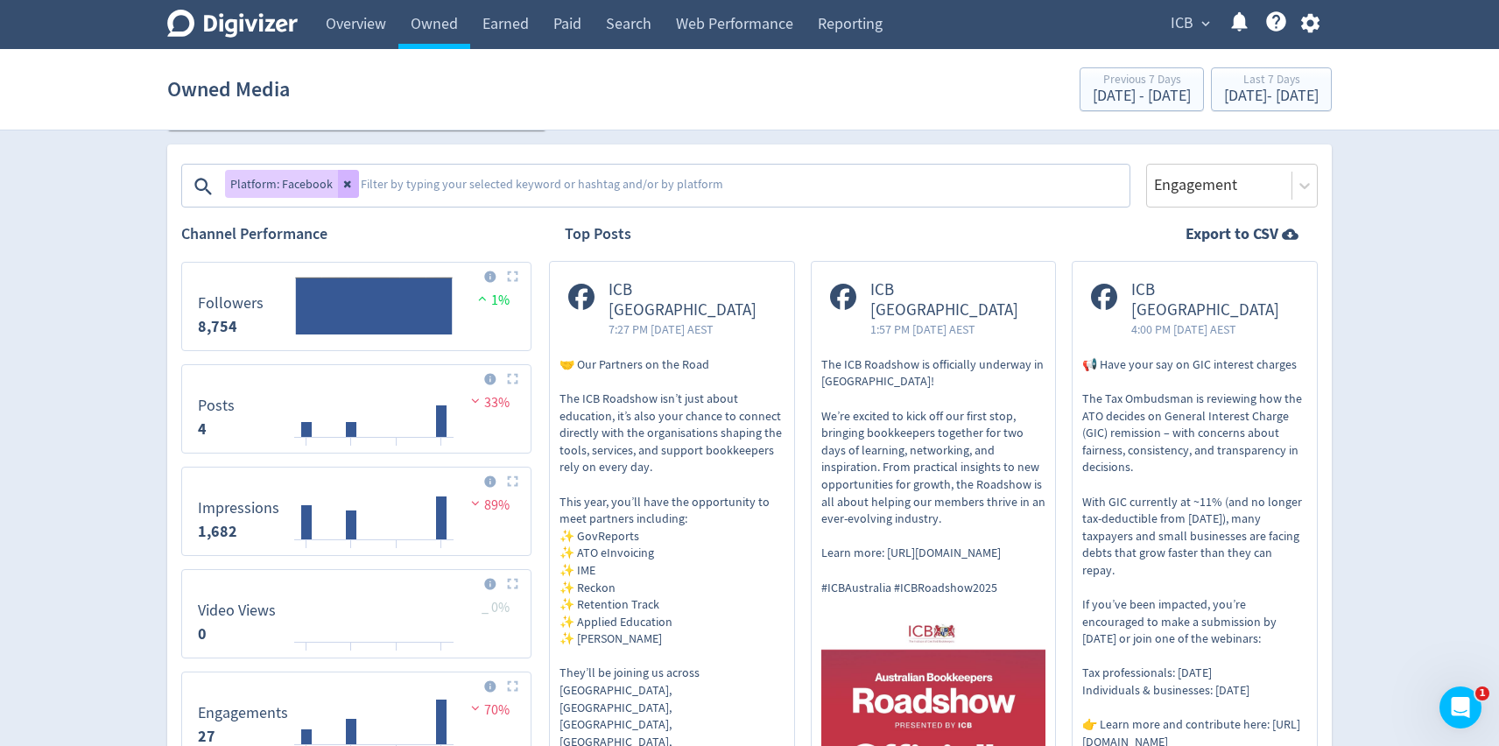
click at [350, 180] on icon at bounding box center [348, 184] width 11 height 11
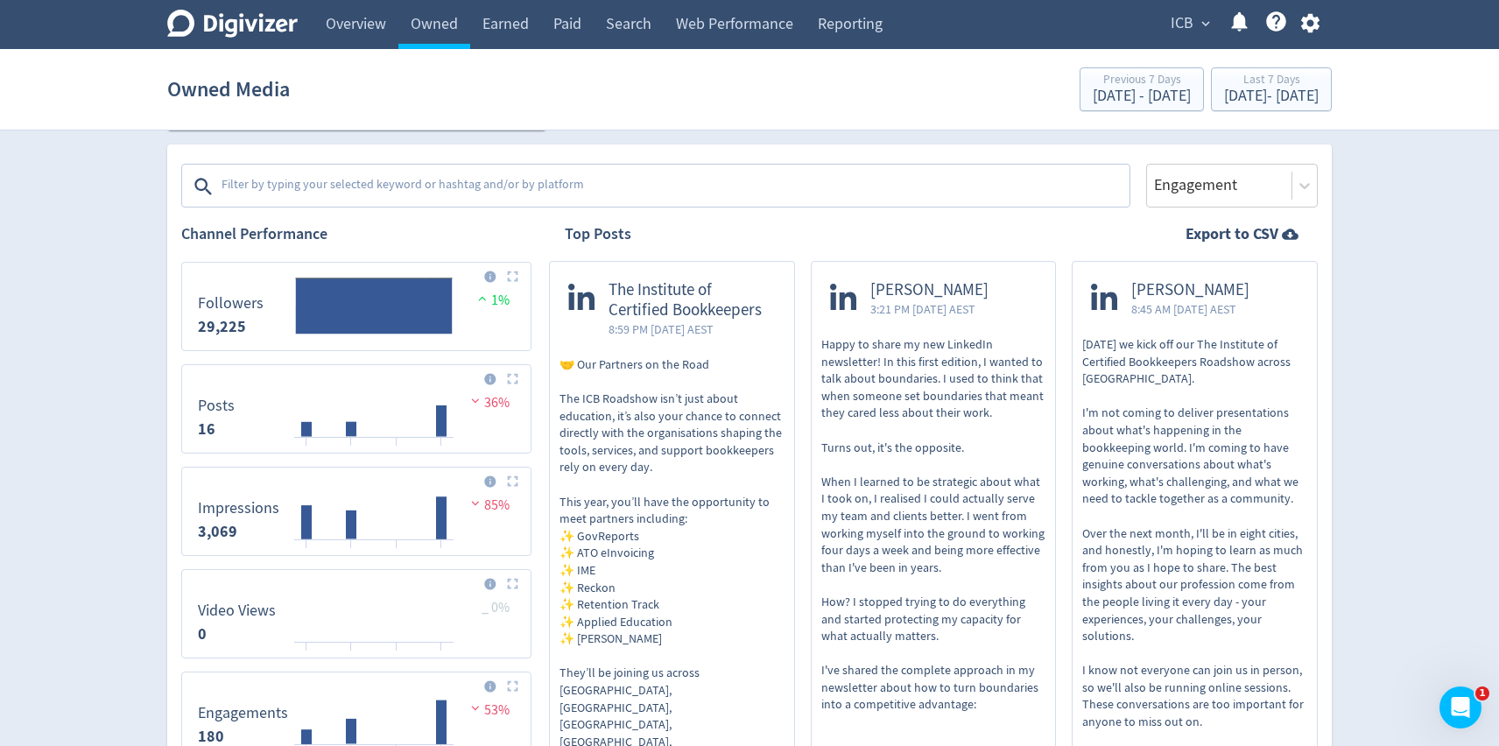
click at [350, 180] on textarea at bounding box center [674, 186] width 908 height 35
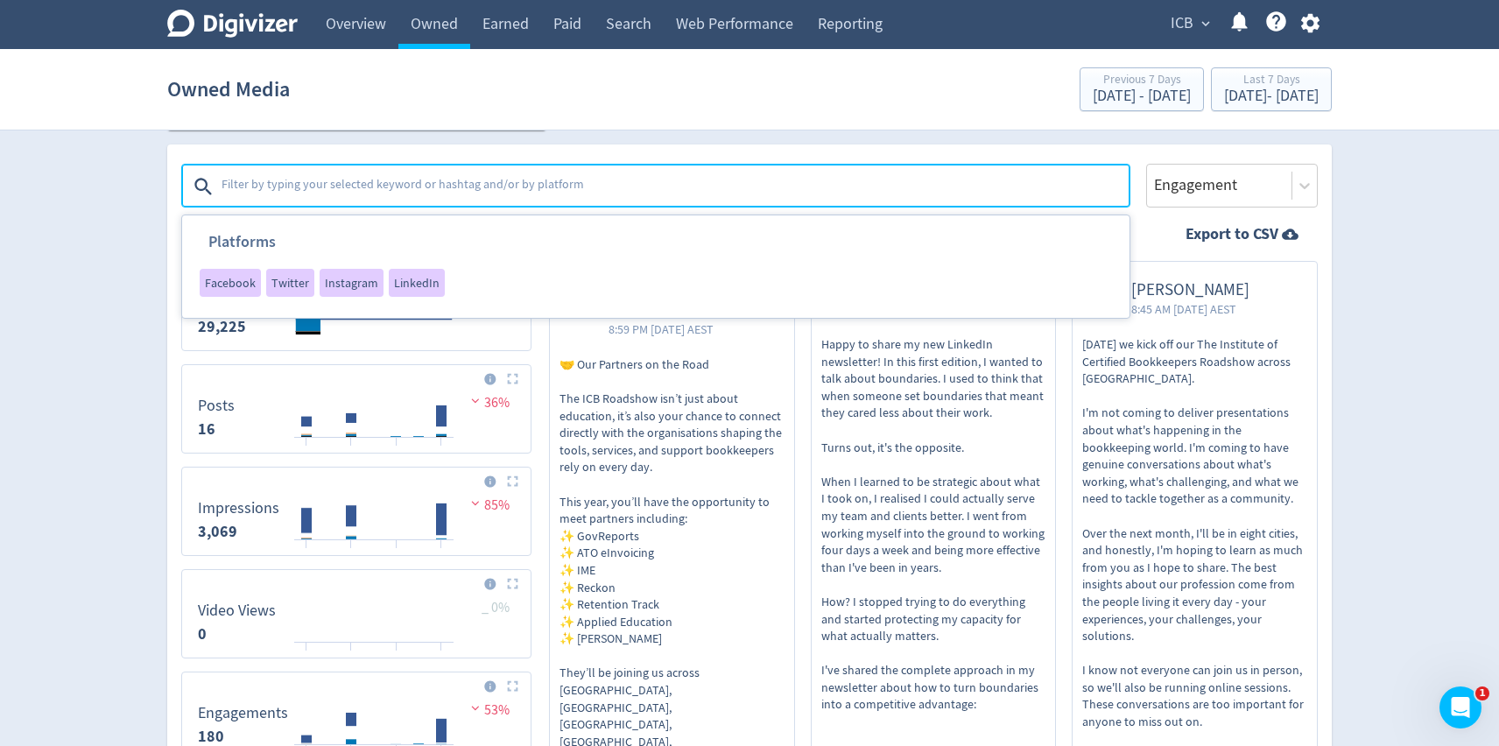
click at [350, 180] on textarea at bounding box center [674, 186] width 908 height 35
click at [292, 277] on span "Twitter" at bounding box center [290, 283] width 38 height 12
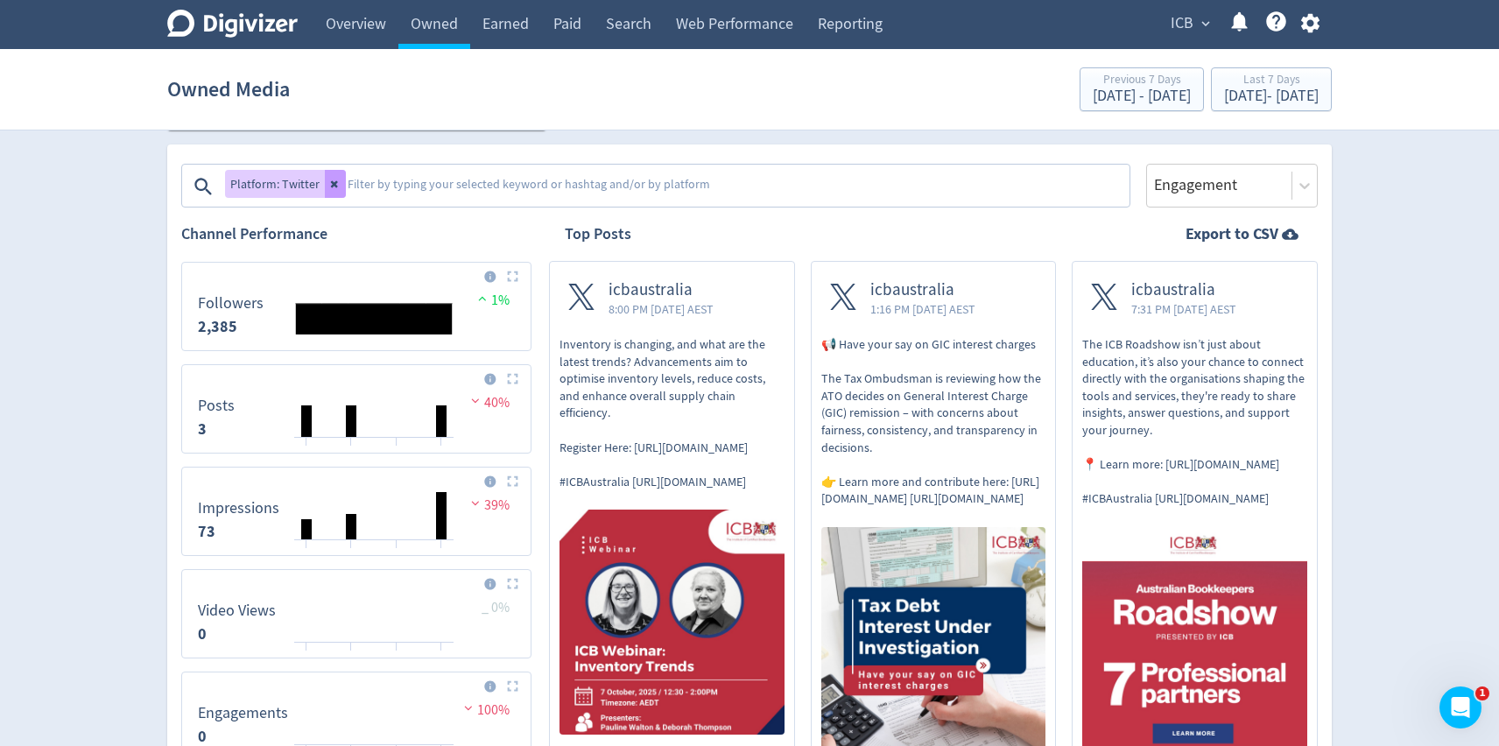
click at [341, 186] on button at bounding box center [335, 184] width 21 height 28
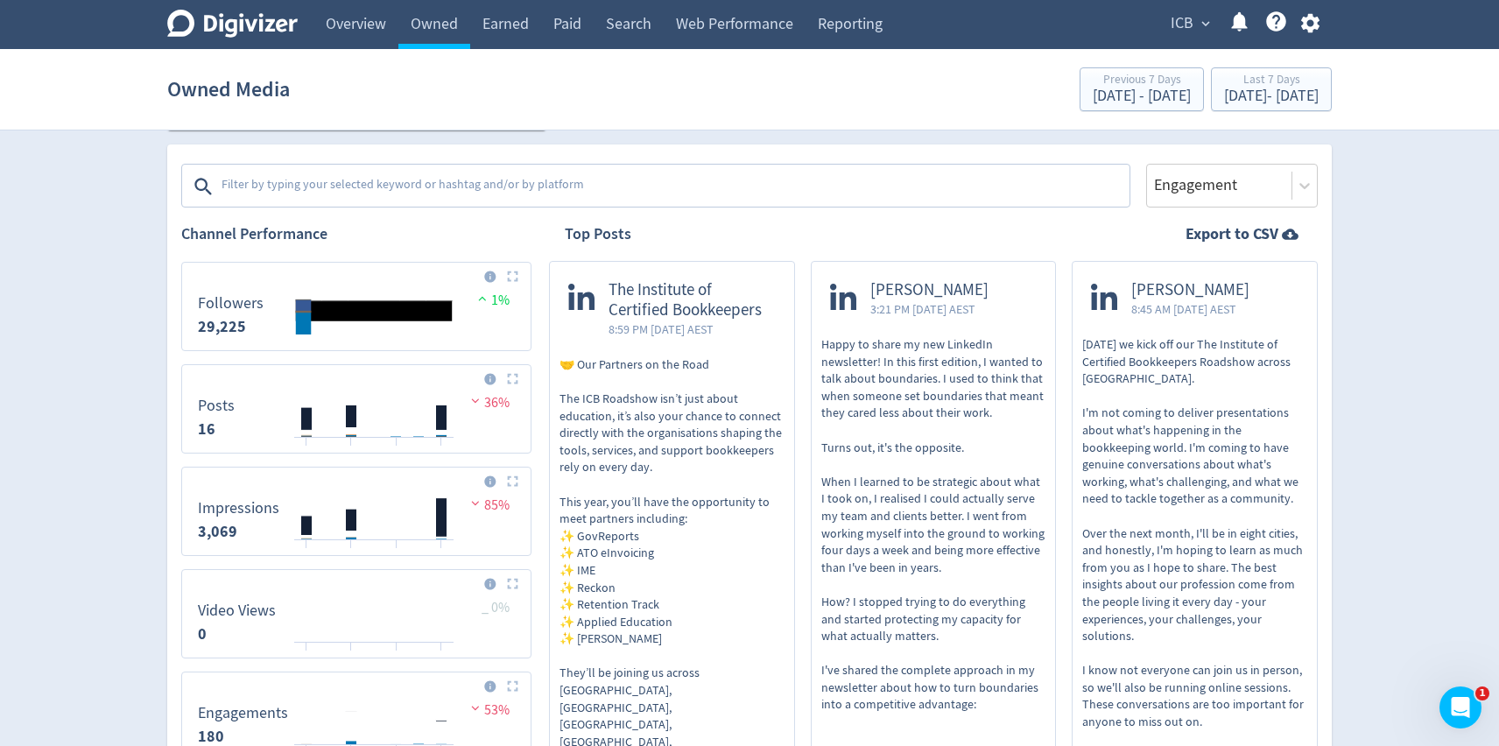
click at [341, 186] on textarea at bounding box center [674, 186] width 908 height 35
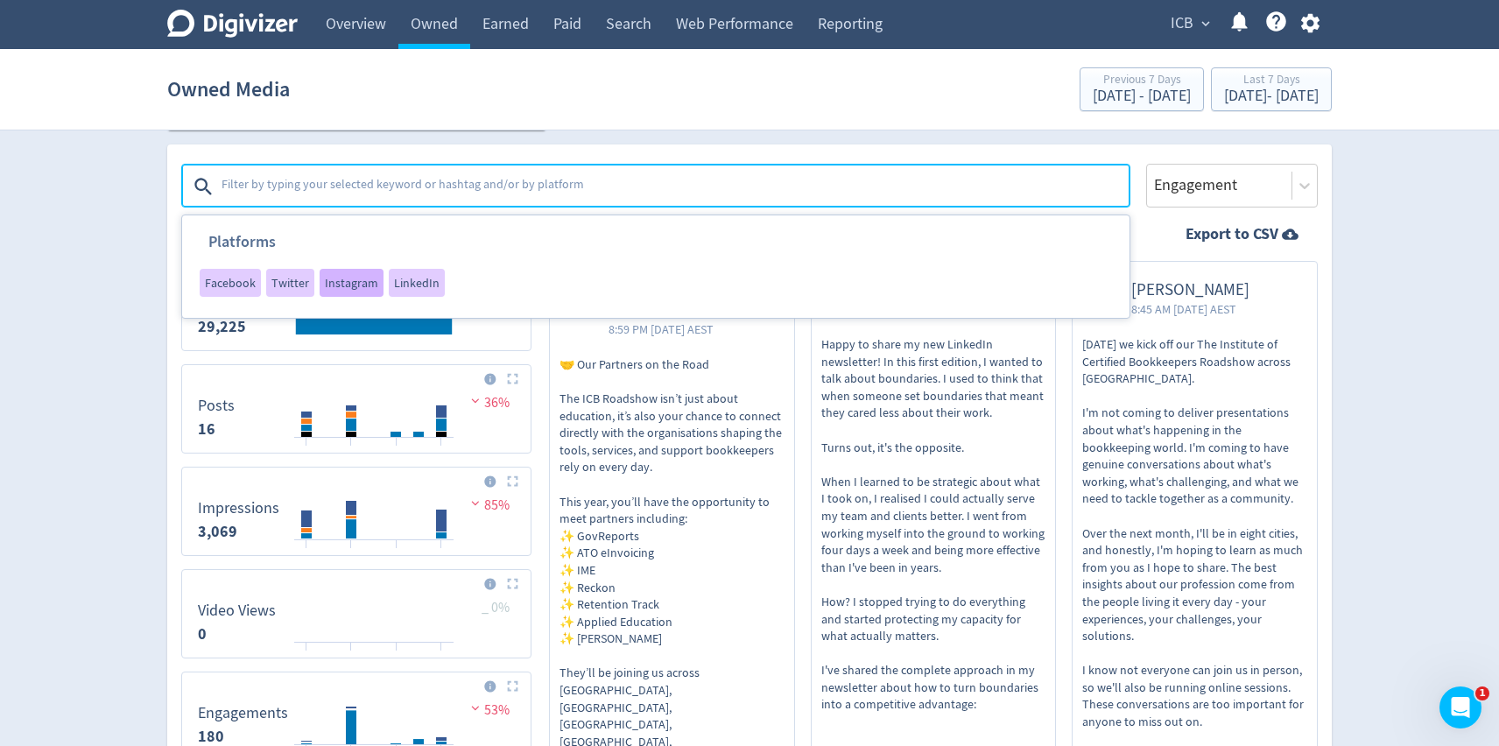
click at [357, 278] on span "Instagram" at bounding box center [351, 283] width 53 height 12
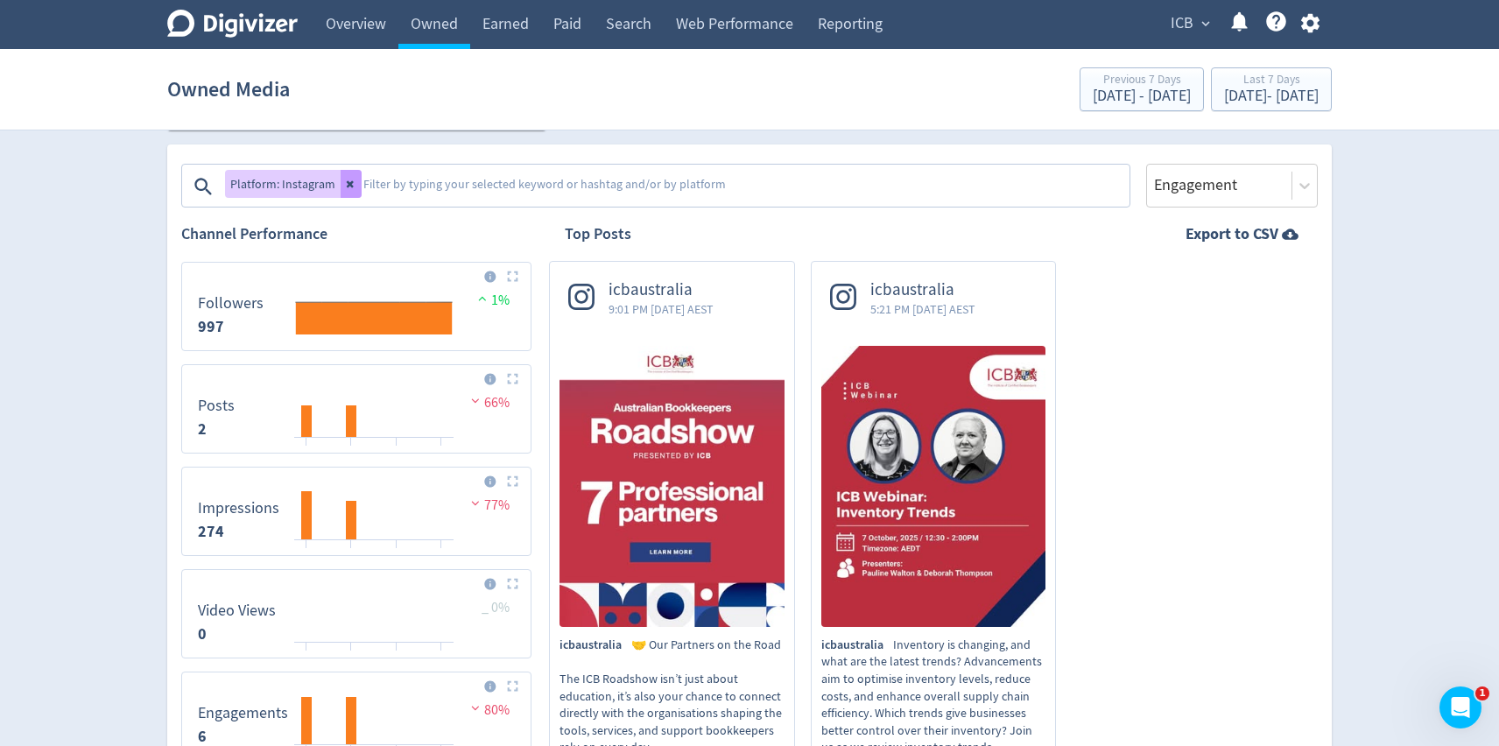
click at [346, 179] on icon at bounding box center [351, 184] width 11 height 11
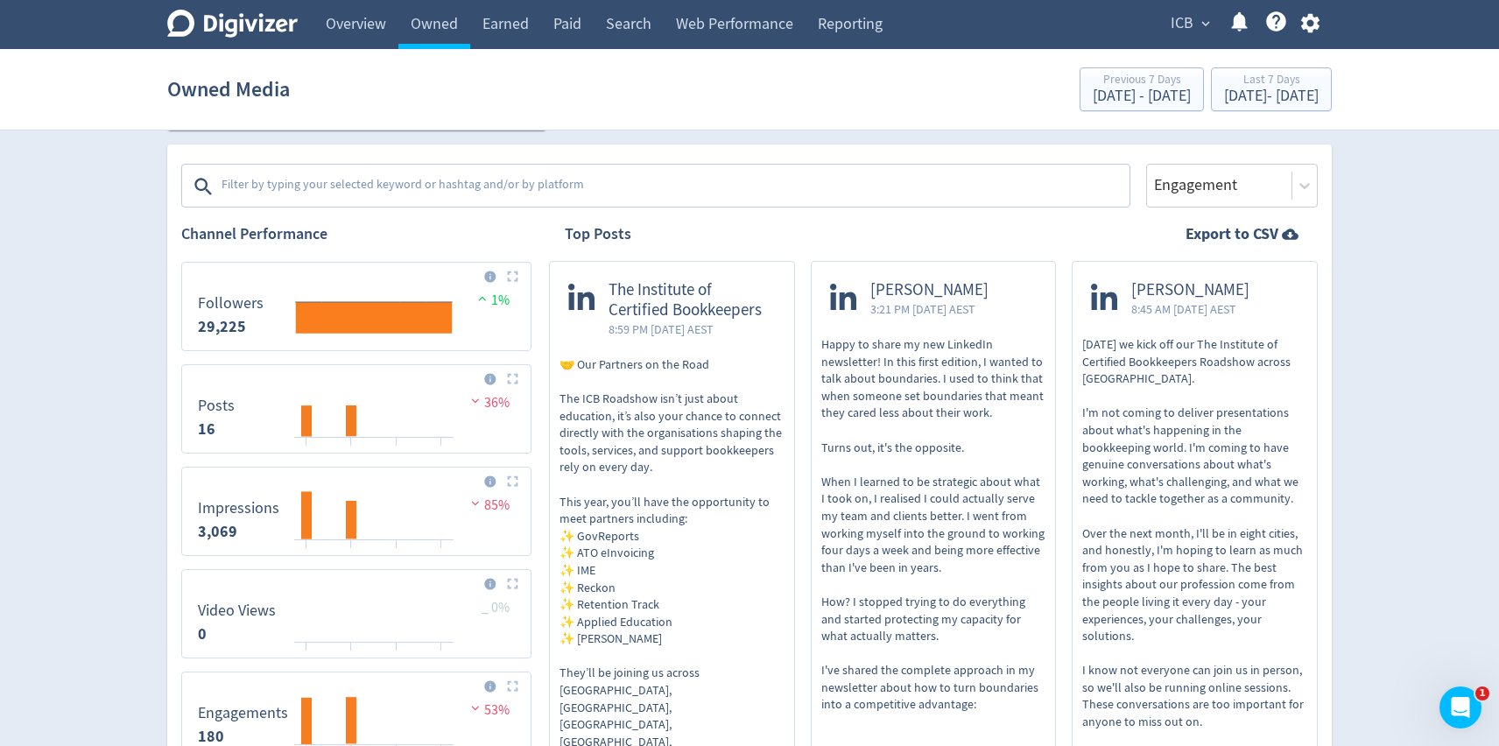
click at [346, 179] on textarea at bounding box center [674, 186] width 908 height 35
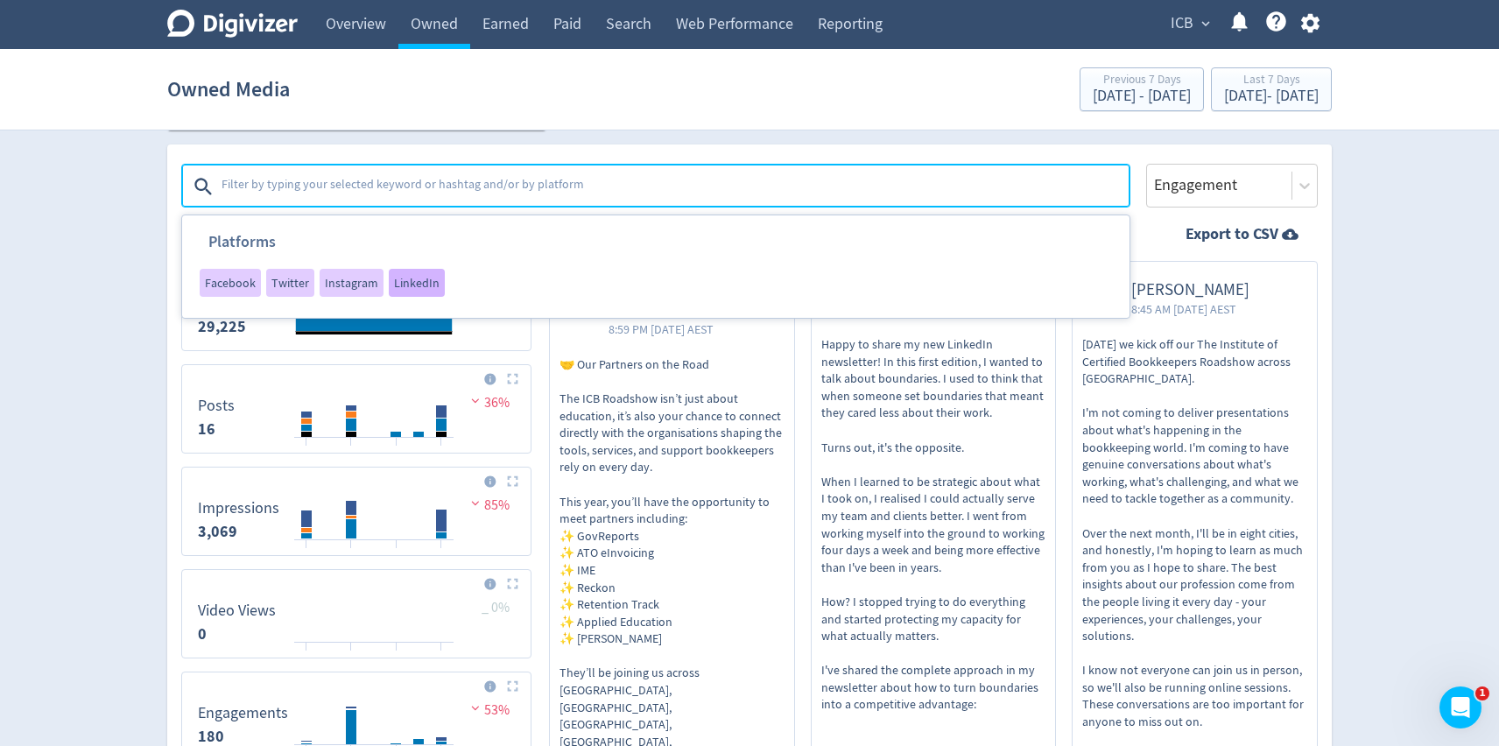
click at [397, 286] on span "LinkedIn" at bounding box center [417, 283] width 46 height 12
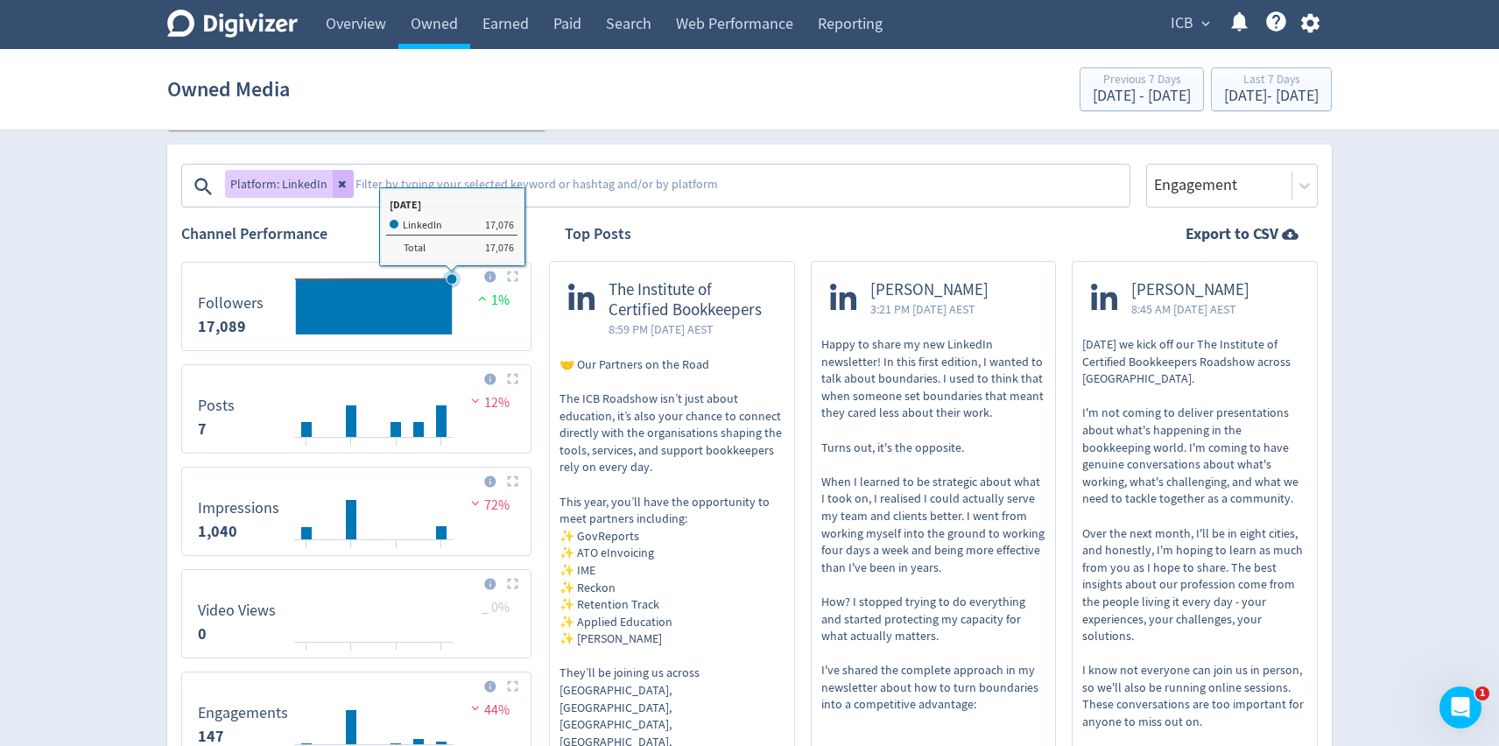
click at [453, 284] on icon "\a Followers\a 17,089\a" at bounding box center [451, 279] width 11 height 11
click at [343, 187] on icon at bounding box center [343, 184] width 11 height 11
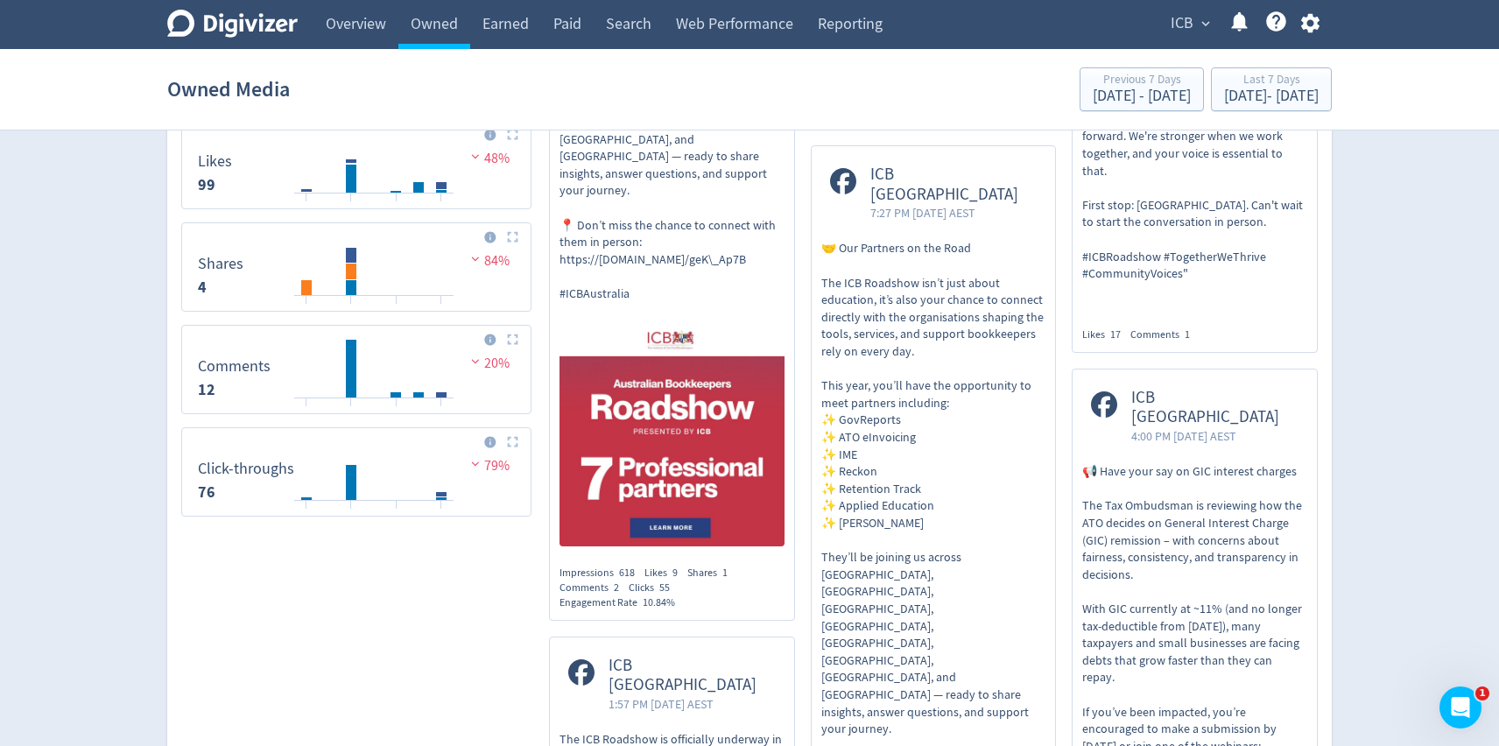
scroll to position [1193, 0]
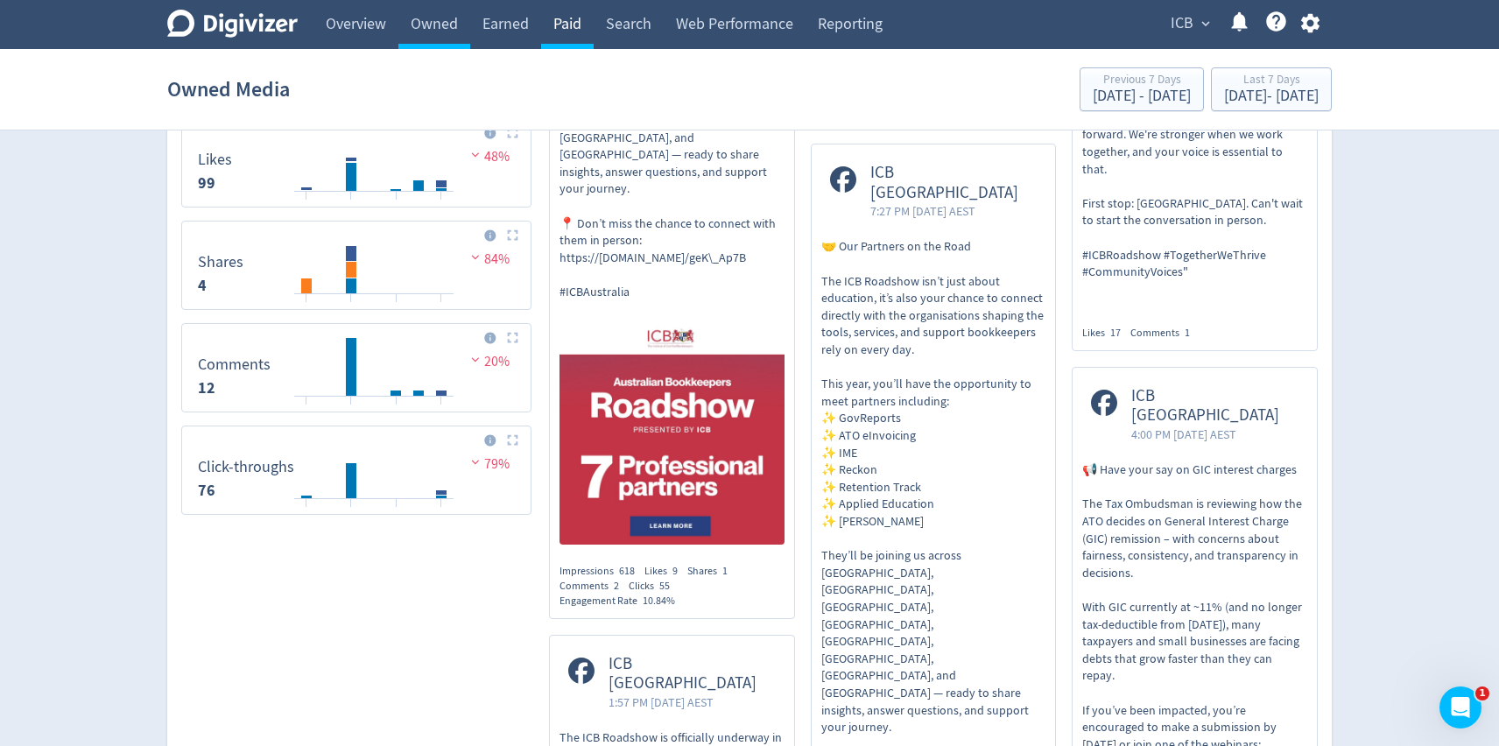
click at [569, 26] on link "Paid" at bounding box center [567, 24] width 53 height 49
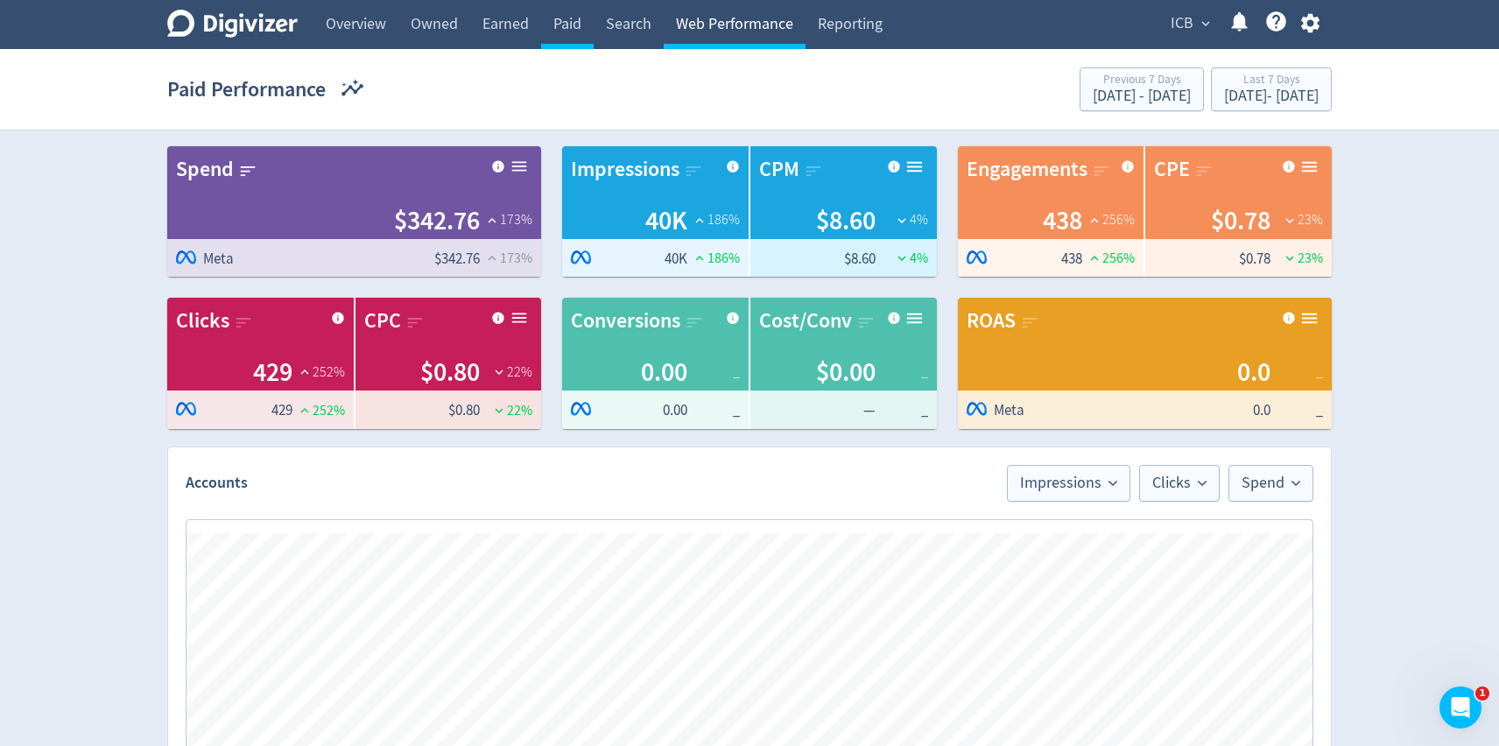
click at [723, 32] on link "Web Performance" at bounding box center [735, 24] width 142 height 49
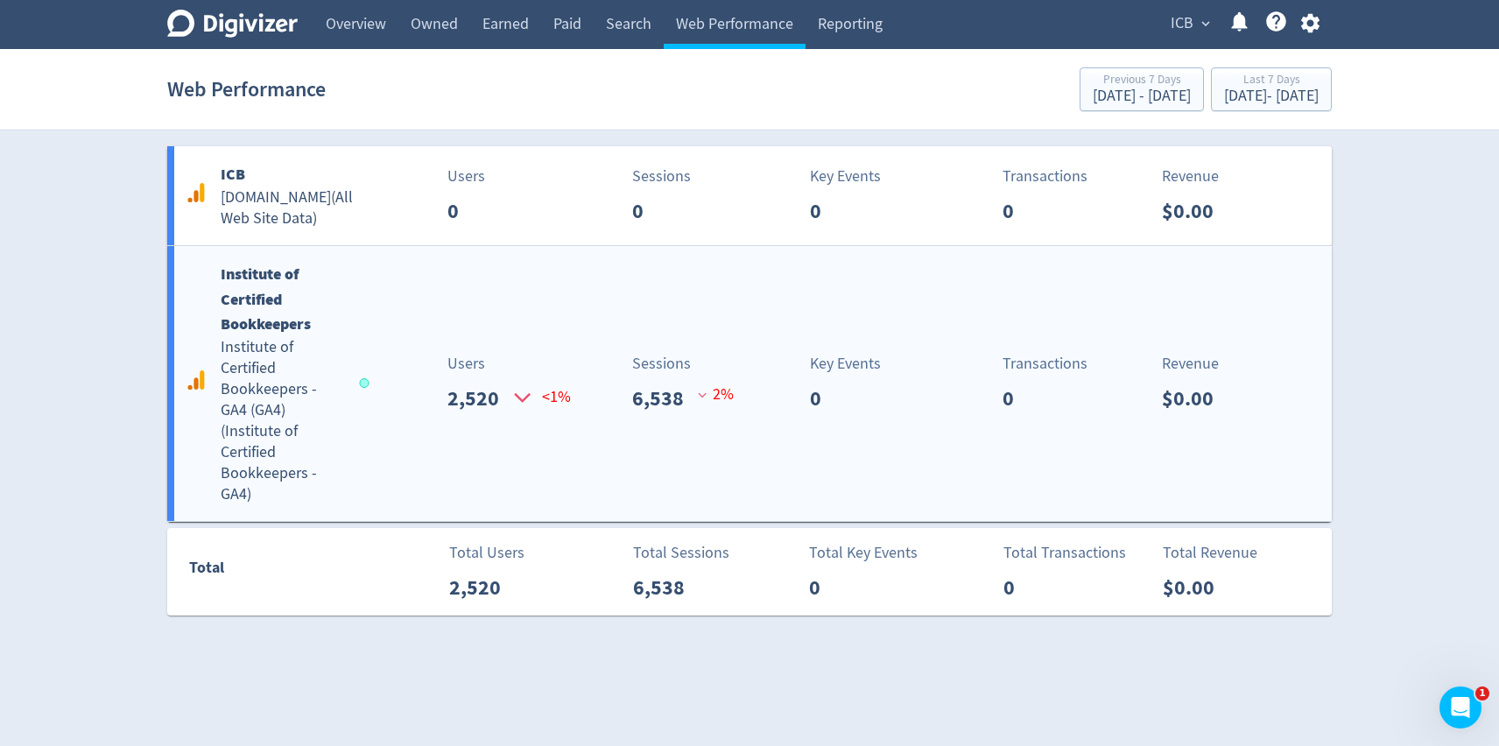
click at [765, 355] on div "Key Events 0" at bounding box center [849, 383] width 193 height 62
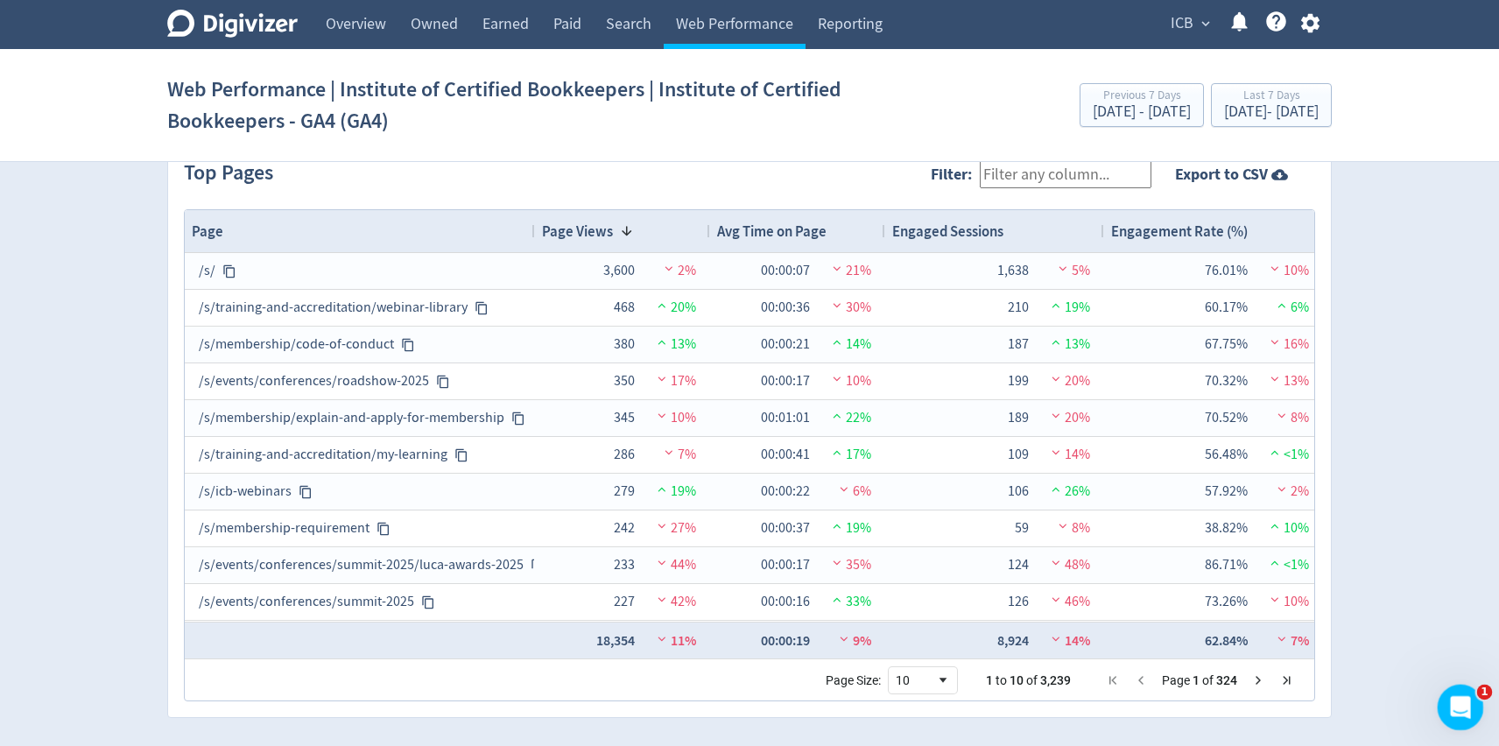
scroll to position [1832, 0]
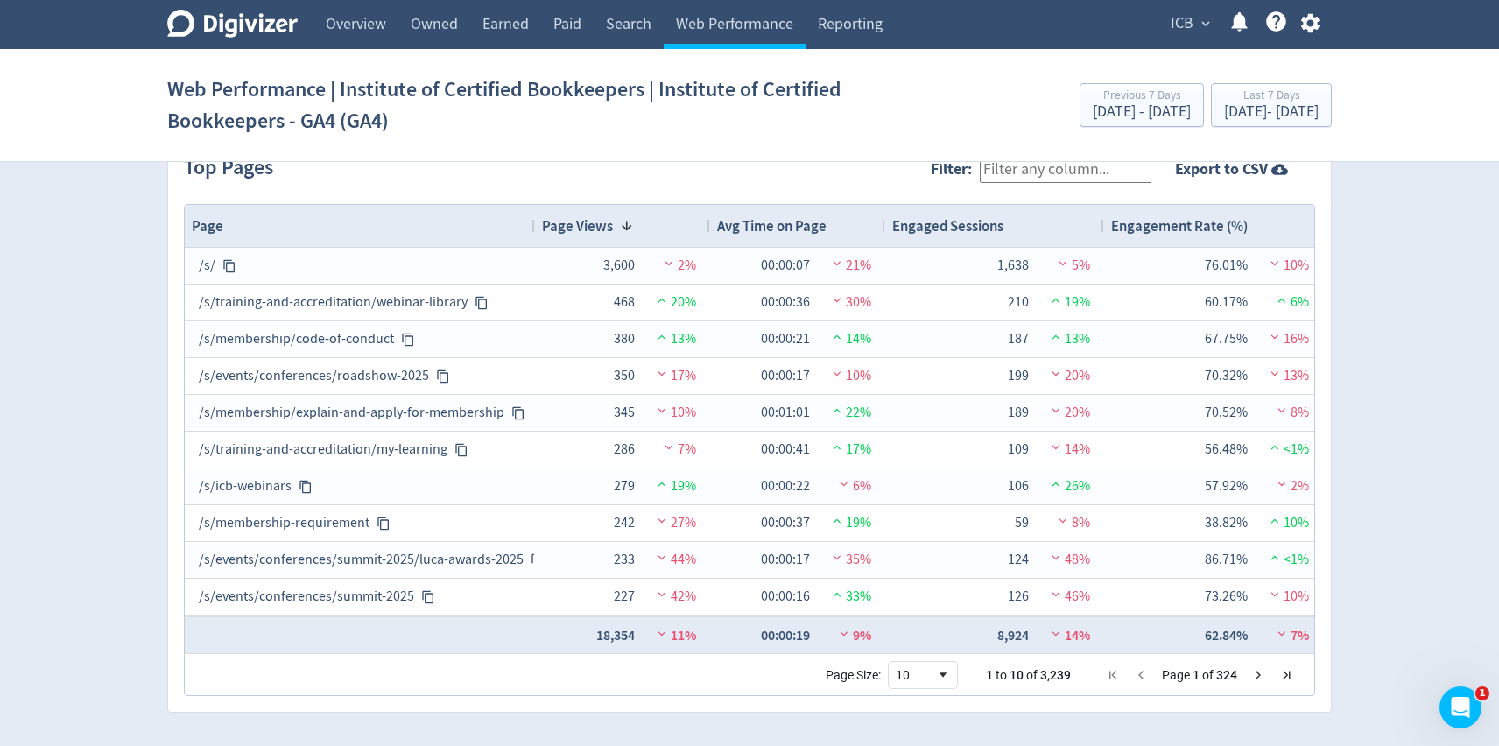
click at [1184, 28] on span "ICB" at bounding box center [1181, 24] width 23 height 28
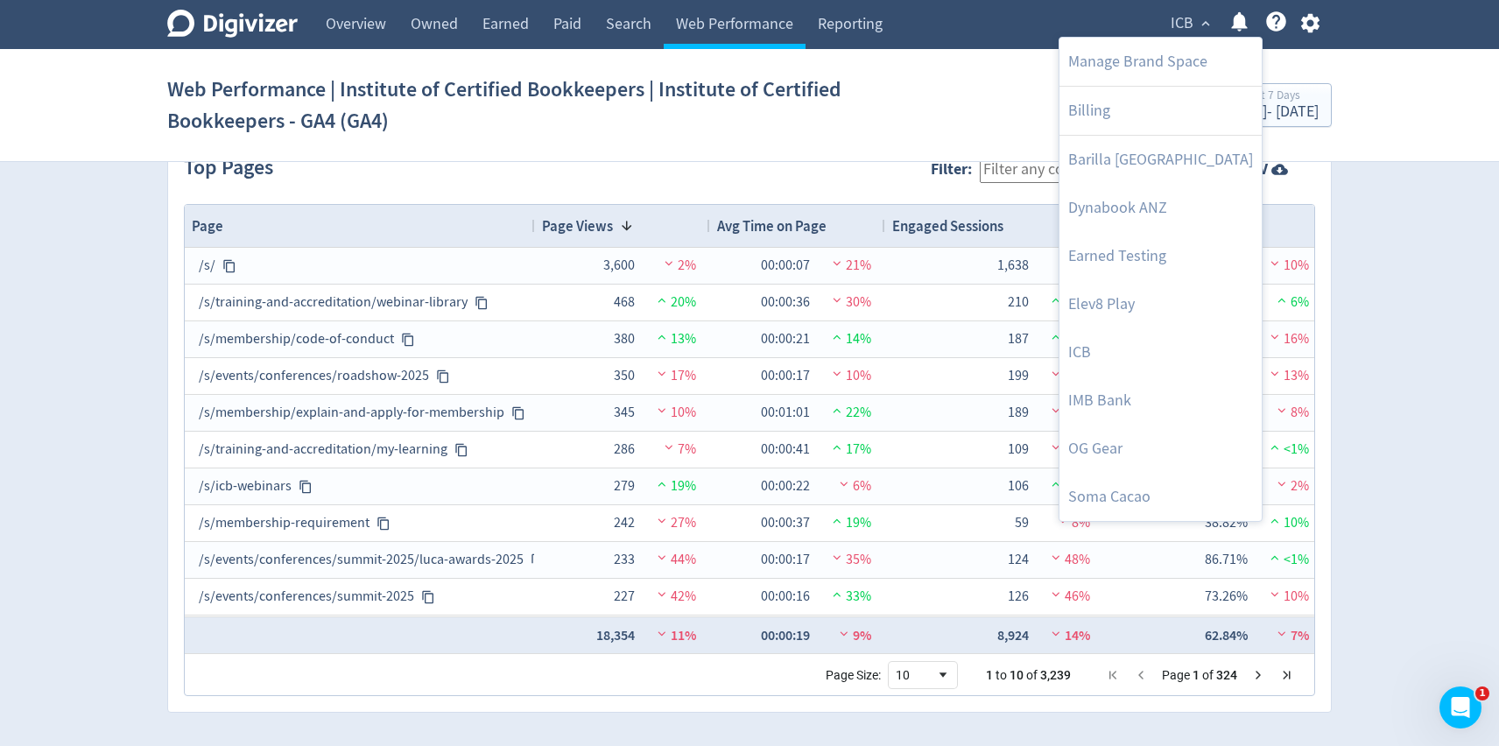
click at [1184, 28] on div at bounding box center [749, 373] width 1499 height 746
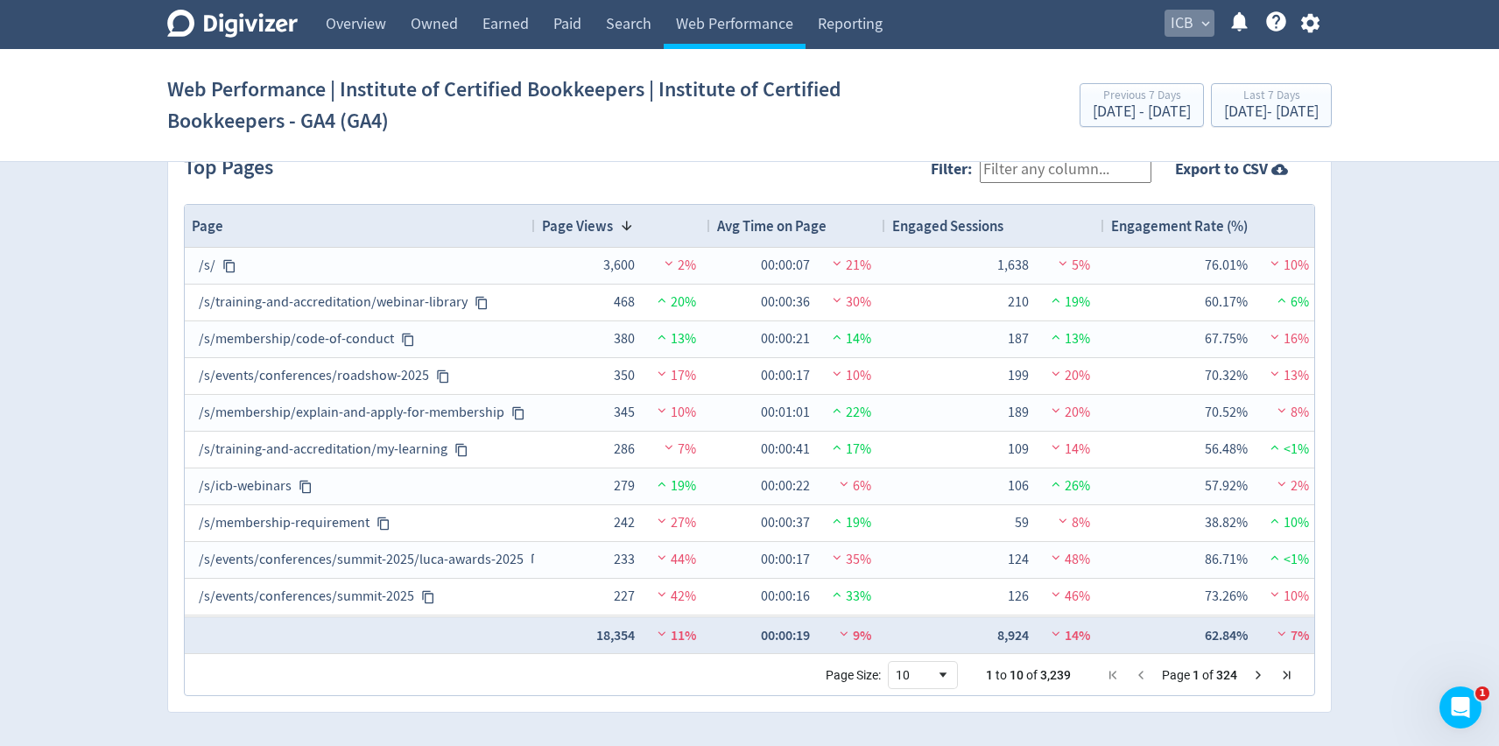
click at [1187, 35] on span "ICB" at bounding box center [1181, 24] width 23 height 28
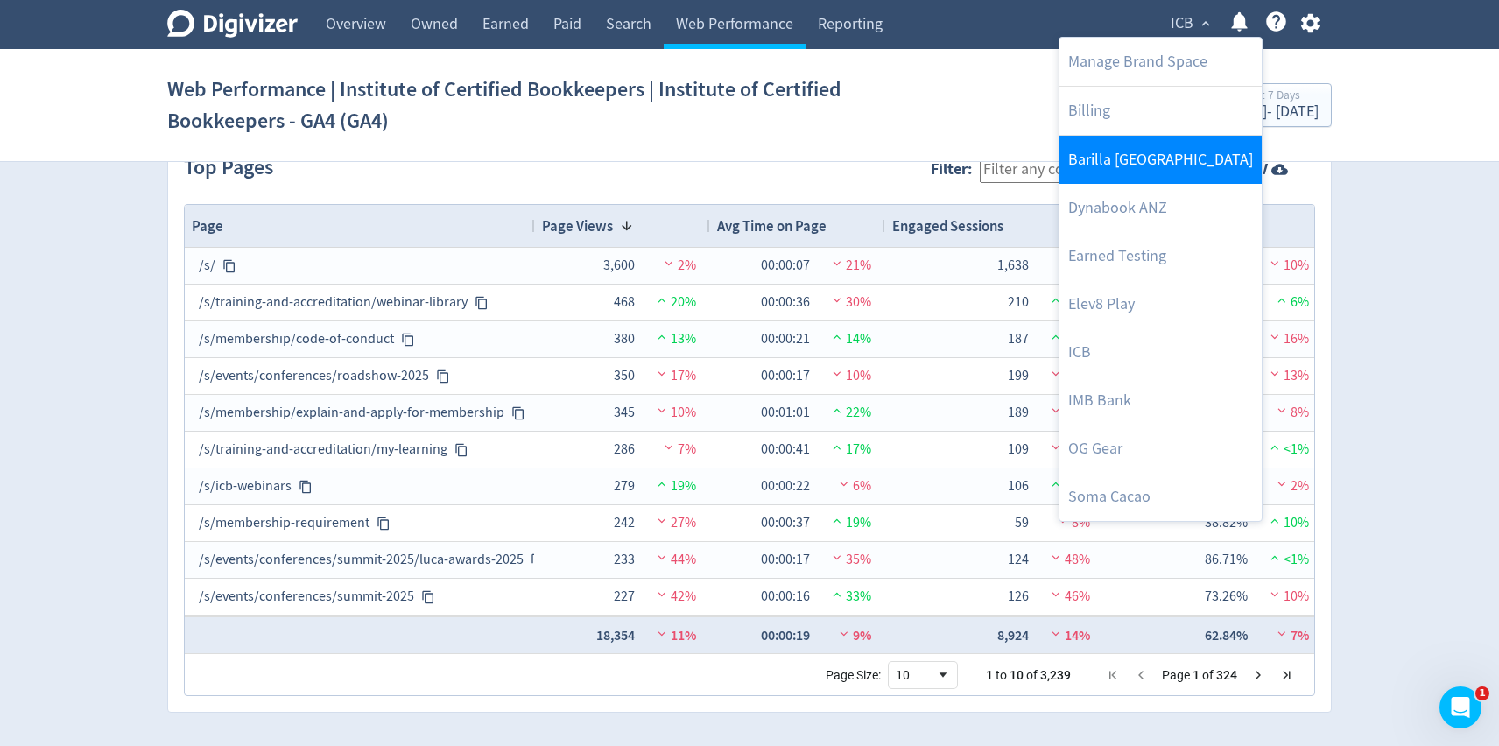
click at [1137, 162] on link "Barilla [GEOGRAPHIC_DATA]" at bounding box center [1160, 160] width 202 height 48
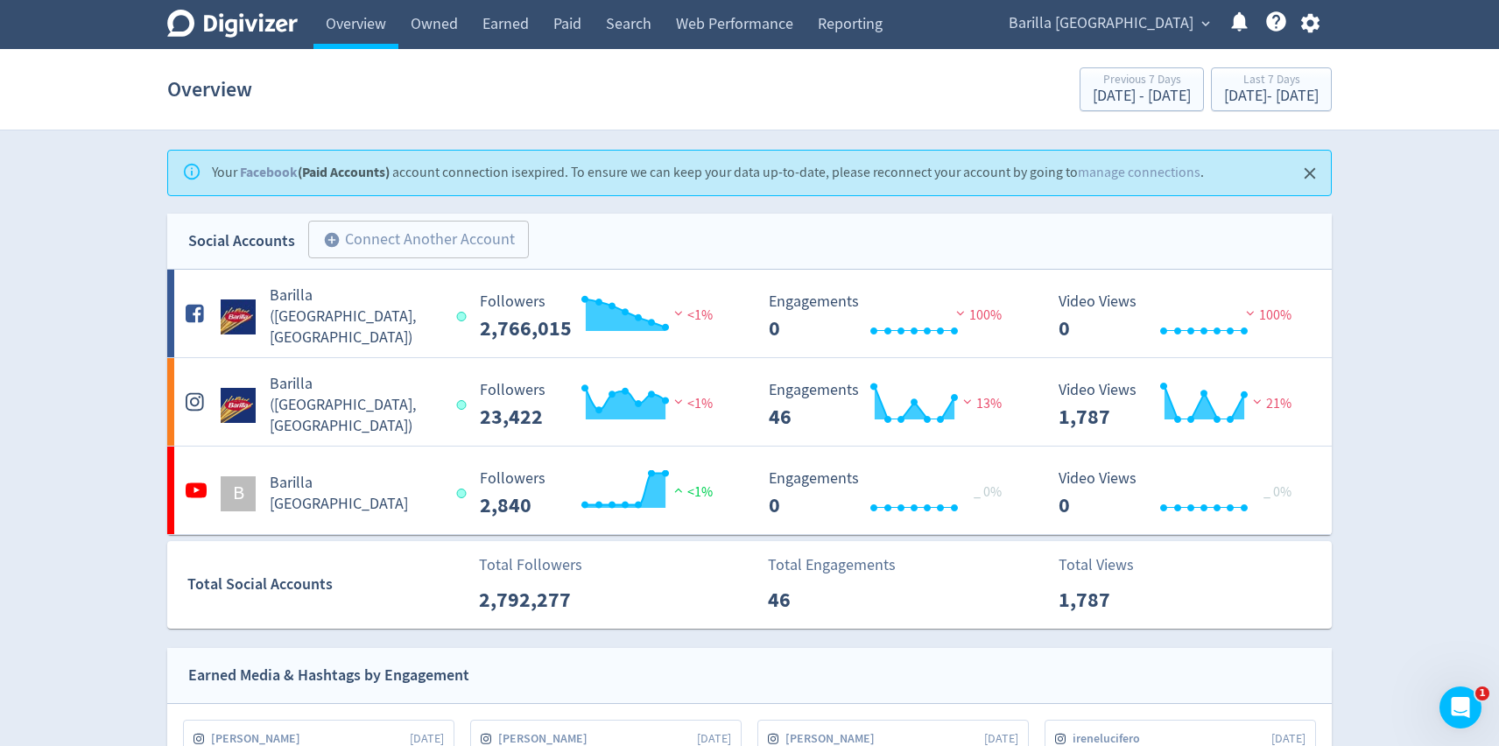
click at [1174, 25] on span "Barilla [GEOGRAPHIC_DATA]" at bounding box center [1100, 24] width 185 height 28
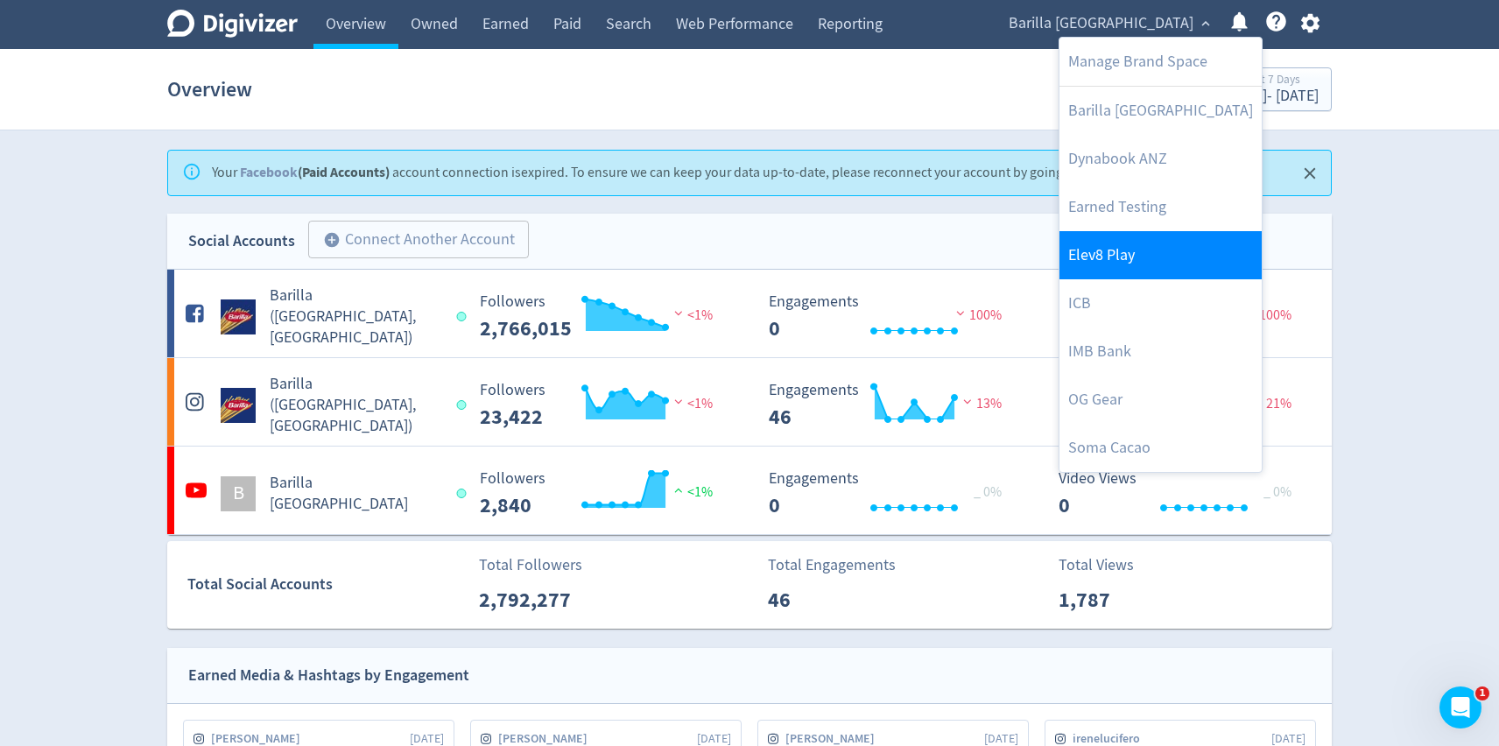
click at [1156, 244] on link "Elev8 Play" at bounding box center [1160, 255] width 202 height 48
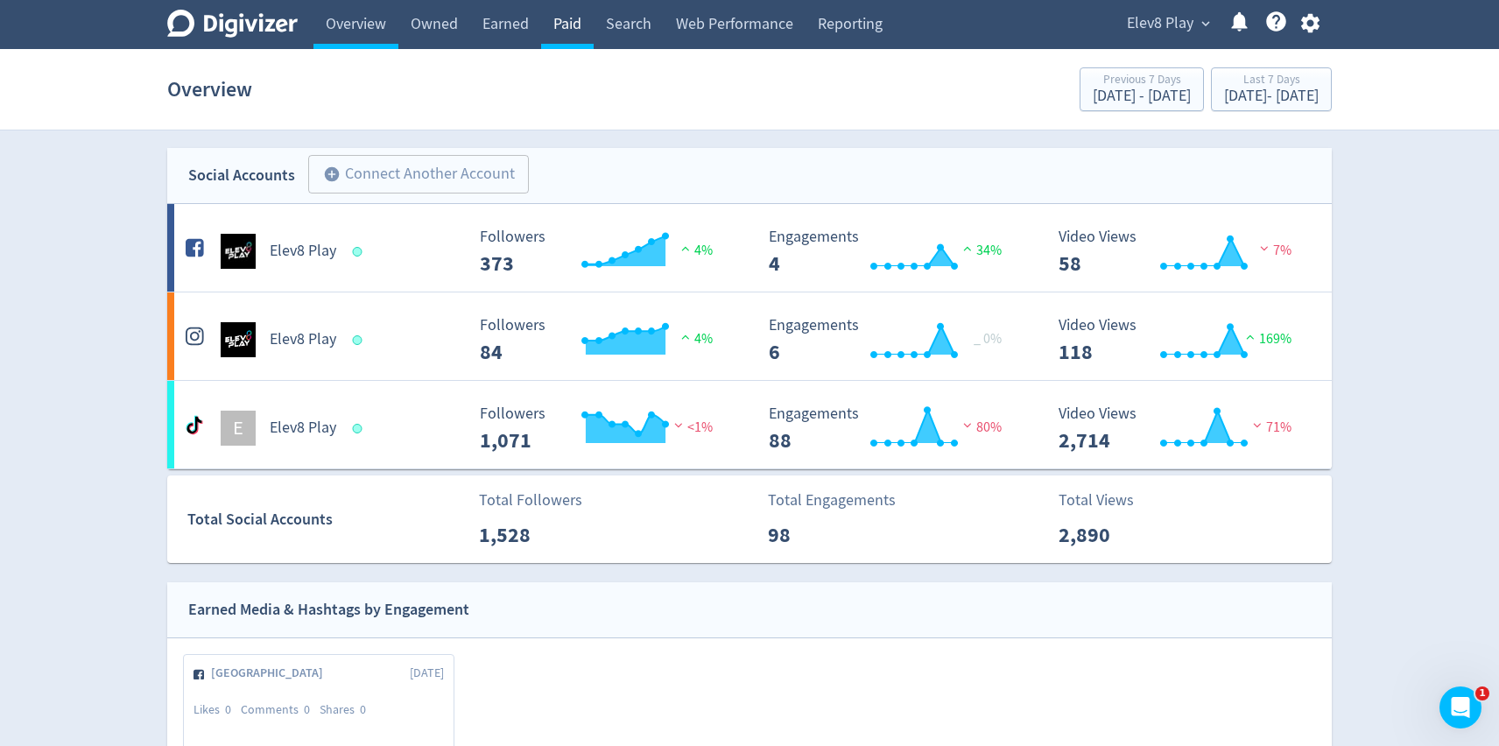
click at [573, 24] on link "Paid" at bounding box center [567, 24] width 53 height 49
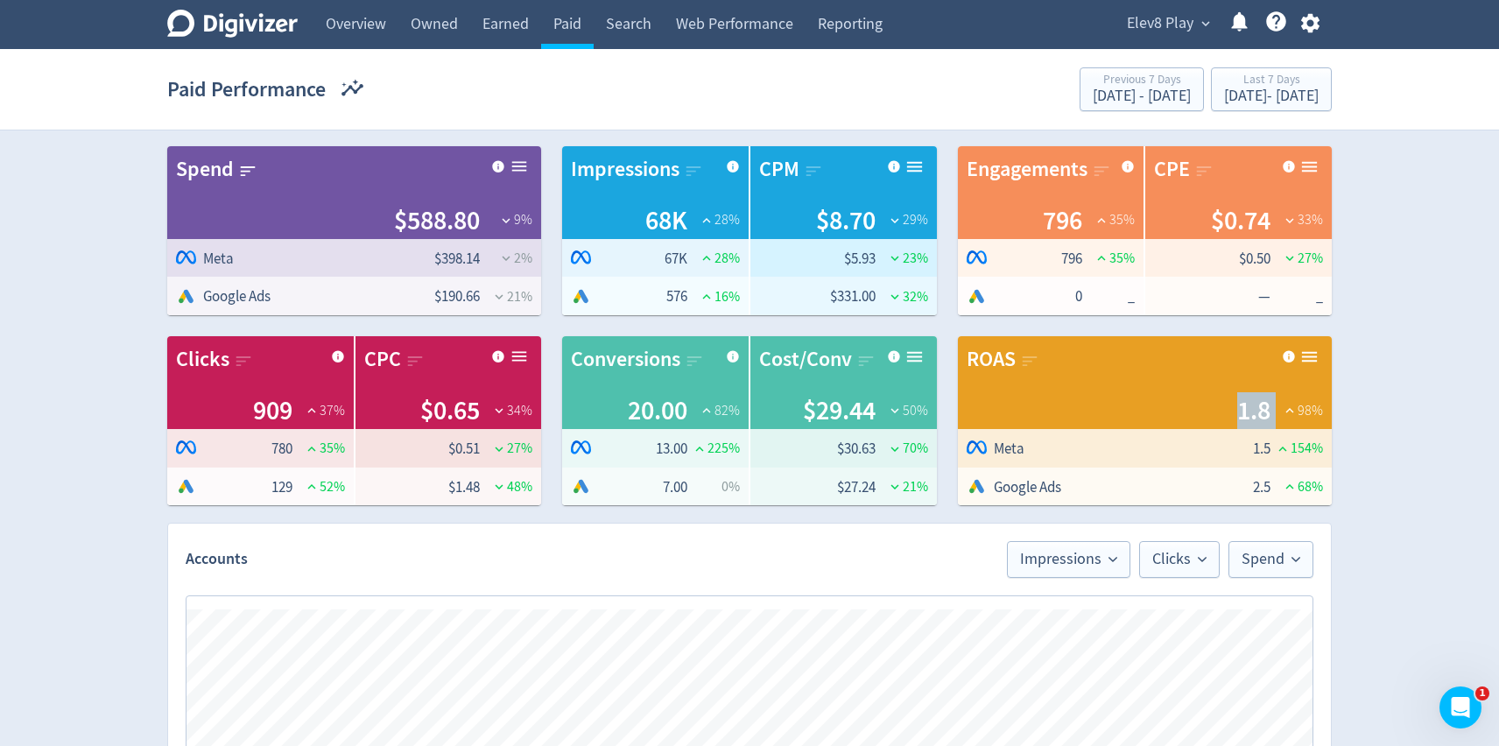
drag, startPoint x: 1230, startPoint y: 407, endPoint x: 1291, endPoint y: 407, distance: 61.3
click at [1291, 407] on div "1.8 98 %" at bounding box center [1144, 410] width 356 height 37
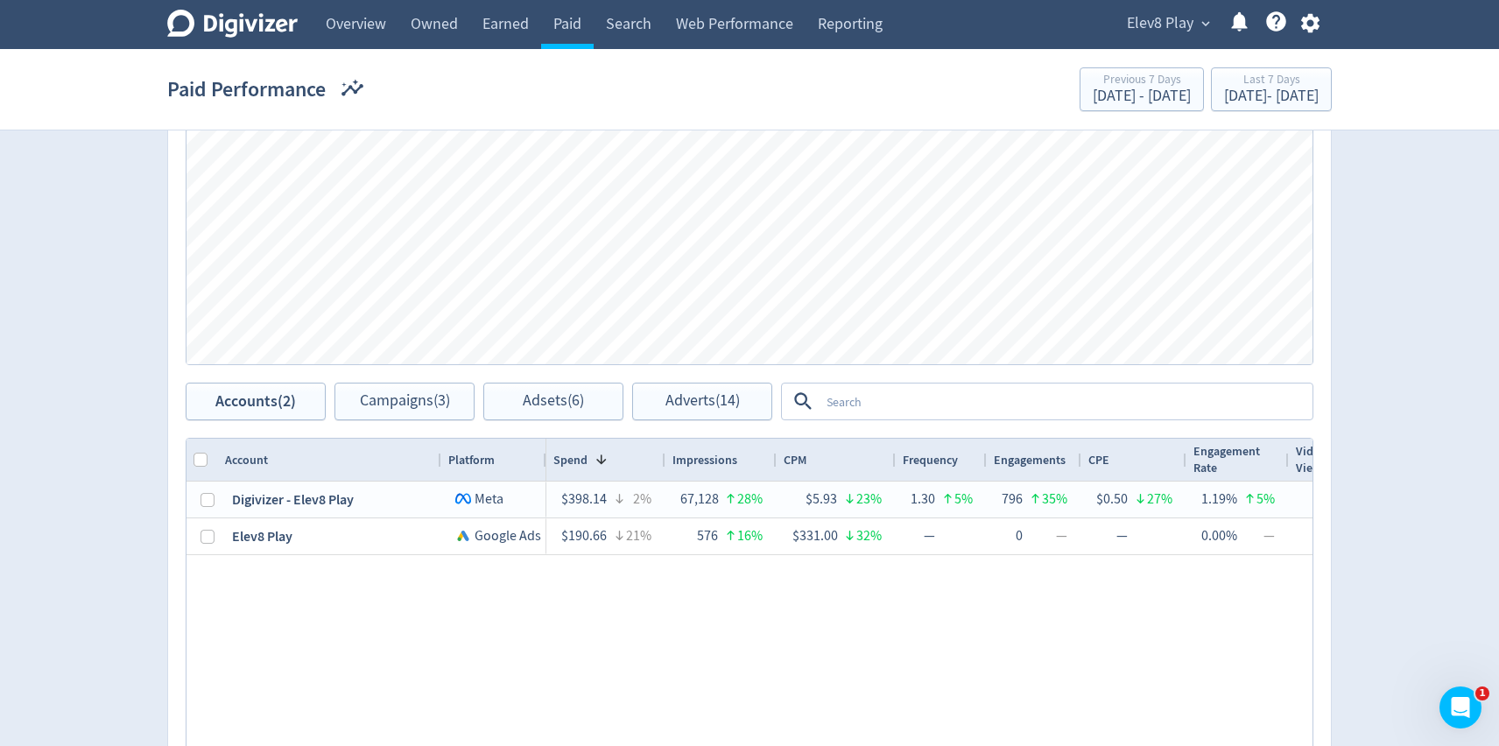
scroll to position [584, 0]
